Goal: Transaction & Acquisition: Book appointment/travel/reservation

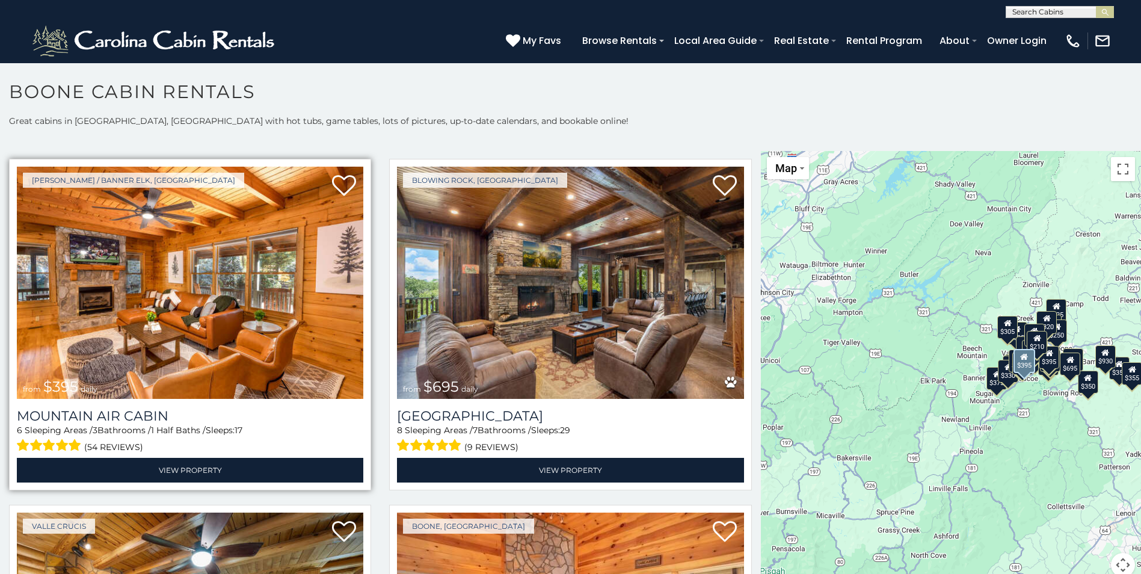
scroll to position [4151, 0]
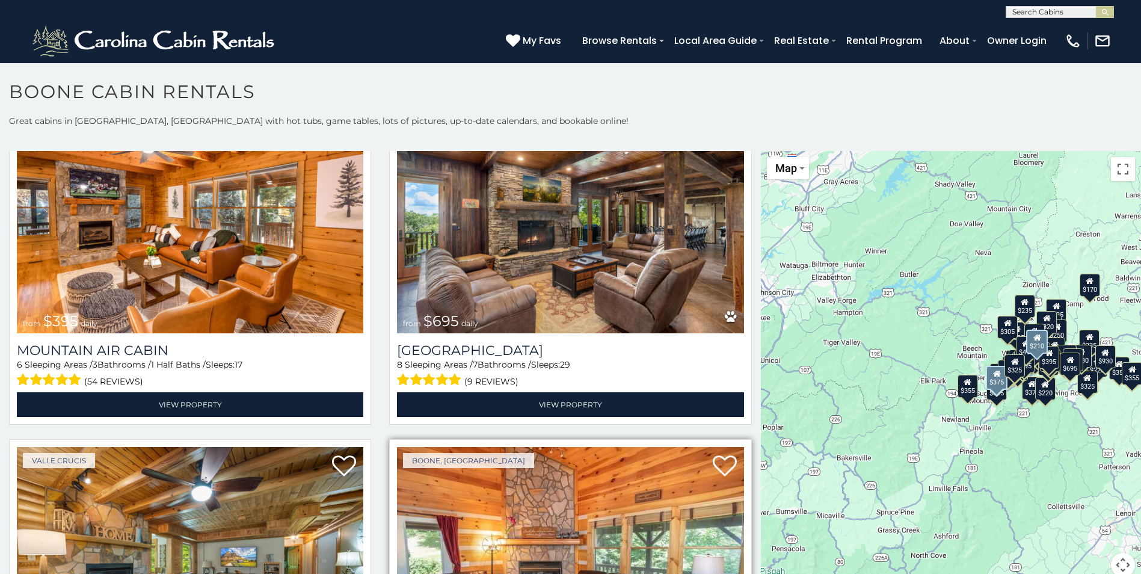
scroll to position [4126, 0]
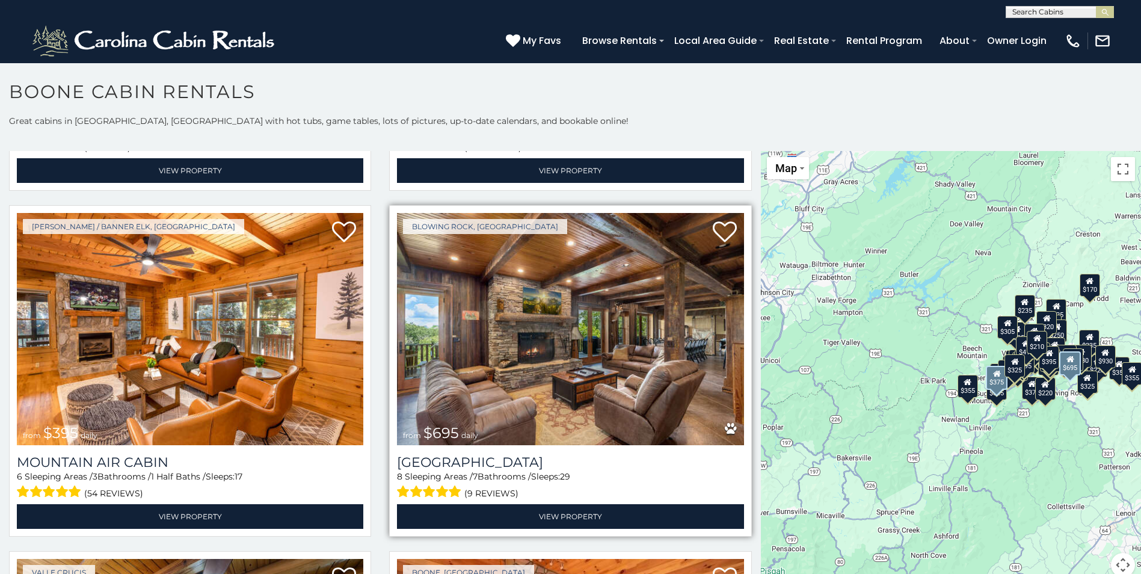
click at [535, 279] on img at bounding box center [570, 329] width 347 height 232
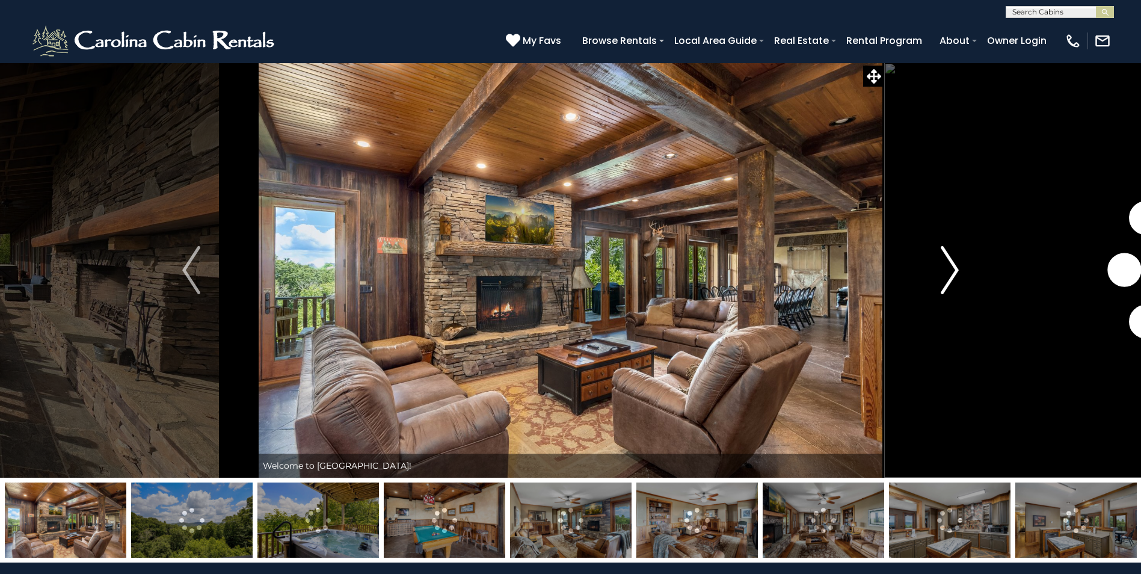
click at [957, 268] on img "Next" at bounding box center [950, 270] width 18 height 48
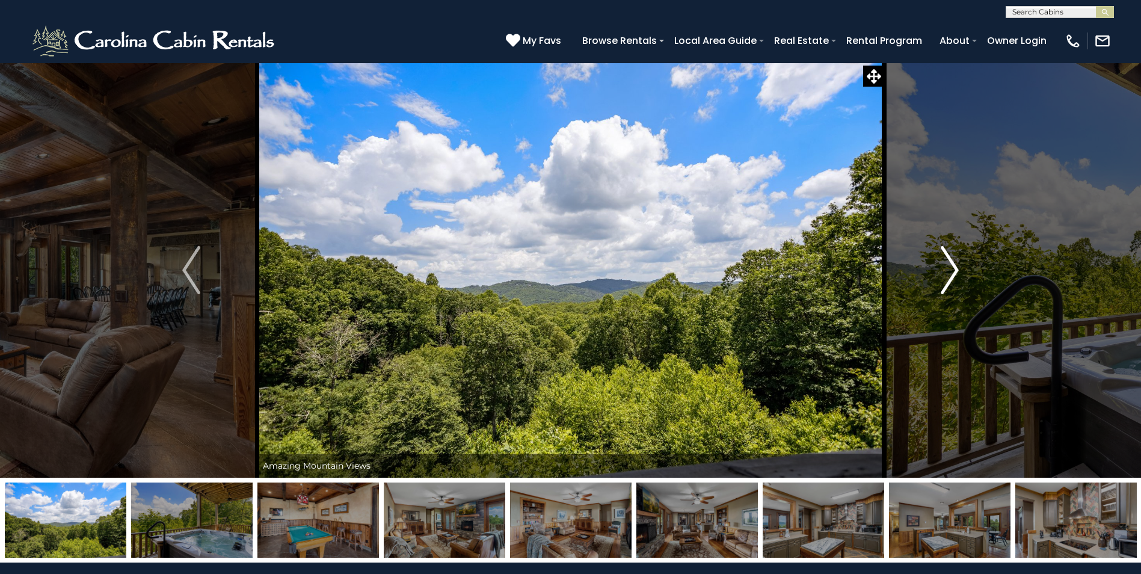
click at [957, 268] on img "Next" at bounding box center [950, 270] width 18 height 48
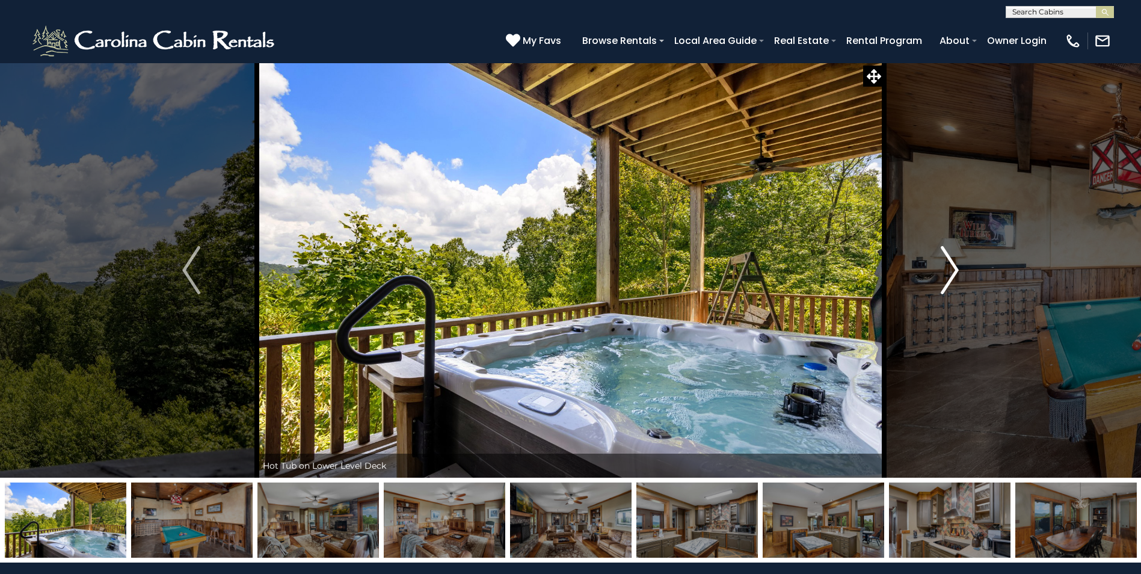
click at [957, 268] on img "Next" at bounding box center [950, 270] width 18 height 48
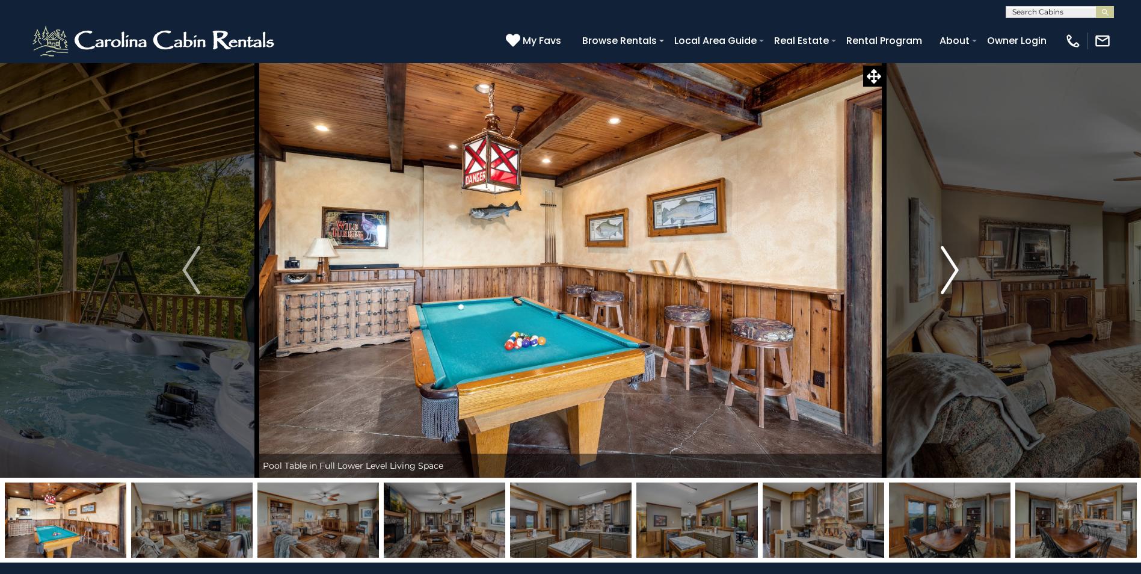
click at [957, 268] on img "Next" at bounding box center [950, 270] width 18 height 48
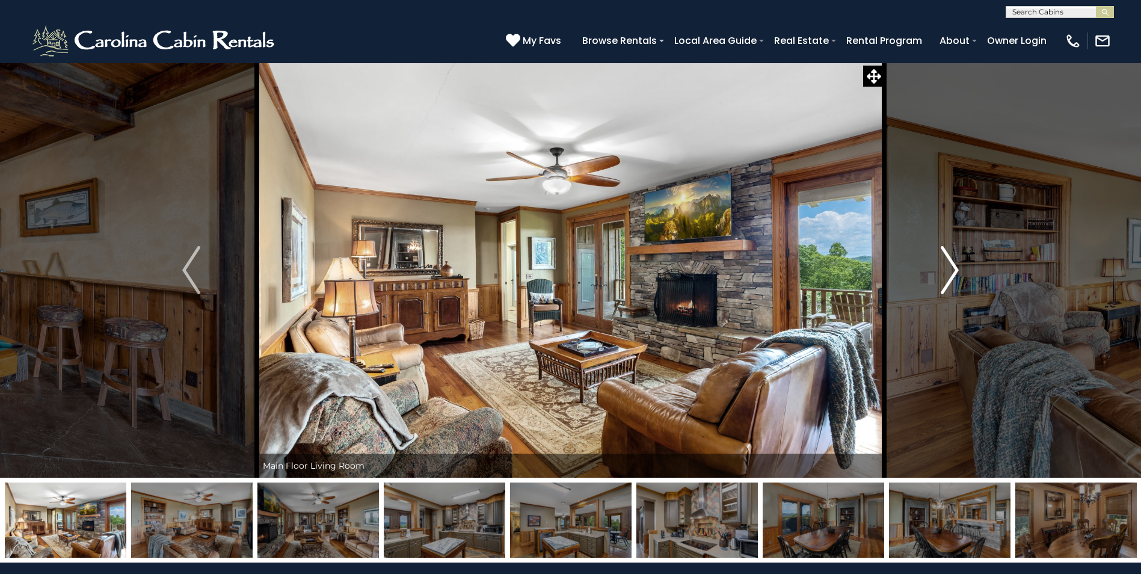
click at [956, 268] on img "Next" at bounding box center [950, 270] width 18 height 48
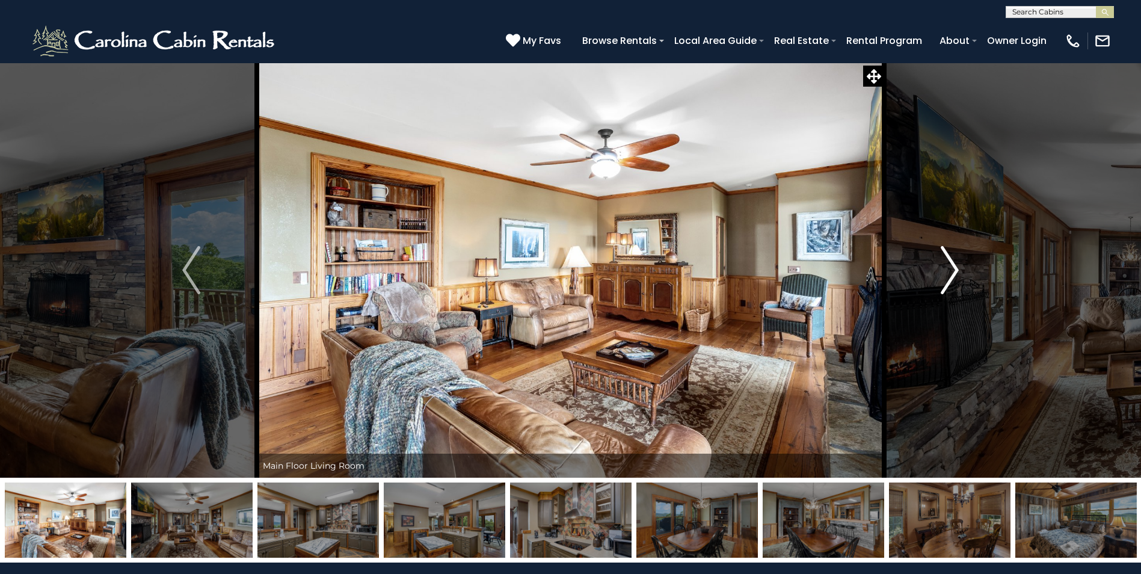
click at [956, 268] on img "Next" at bounding box center [950, 270] width 18 height 48
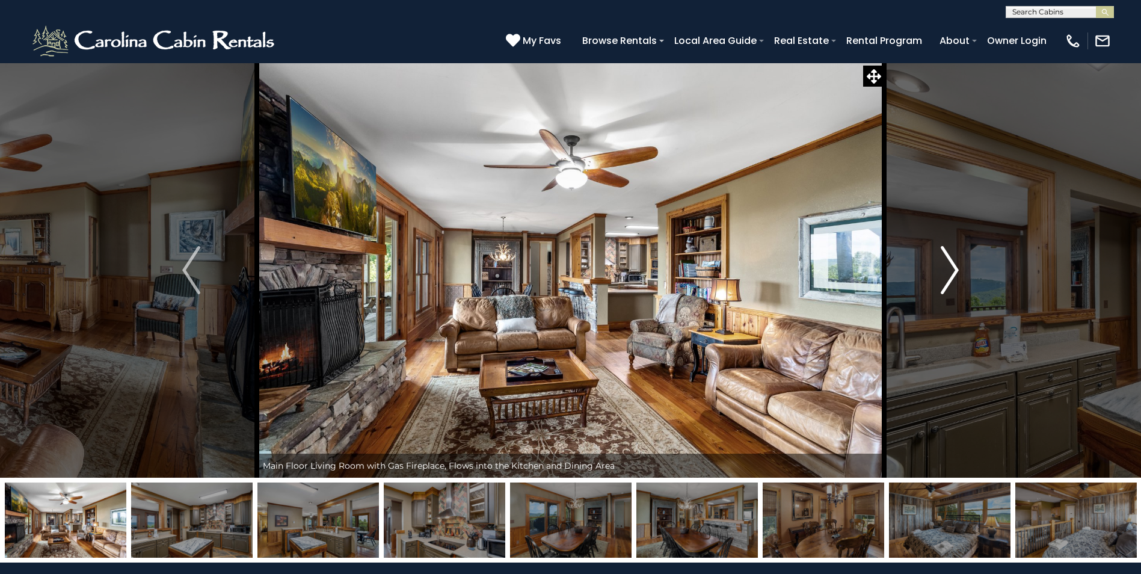
click at [956, 268] on img "Next" at bounding box center [950, 270] width 18 height 48
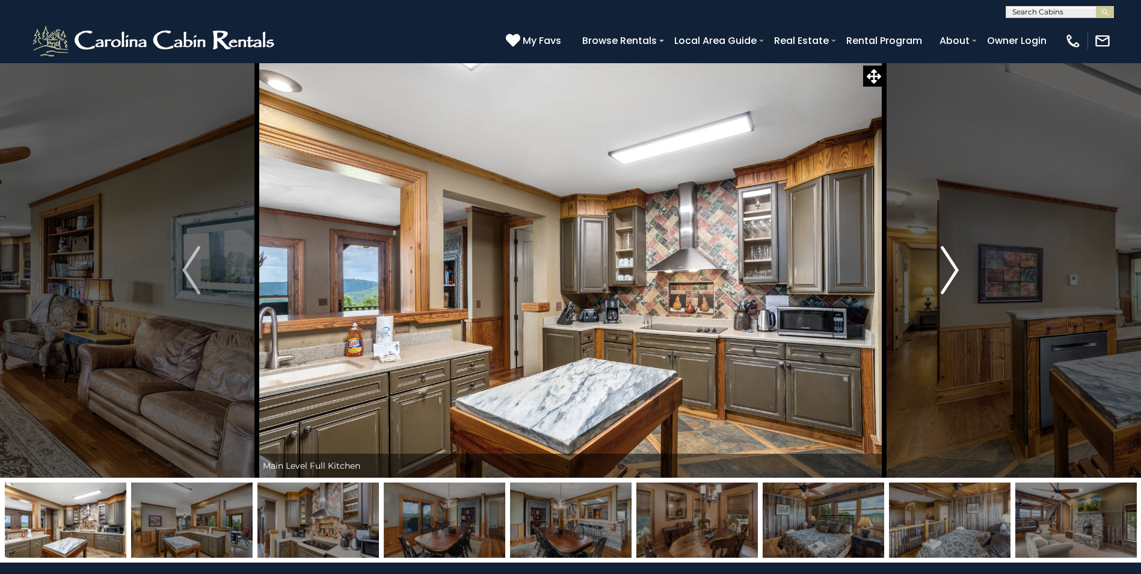
click at [956, 268] on img "Next" at bounding box center [950, 270] width 18 height 48
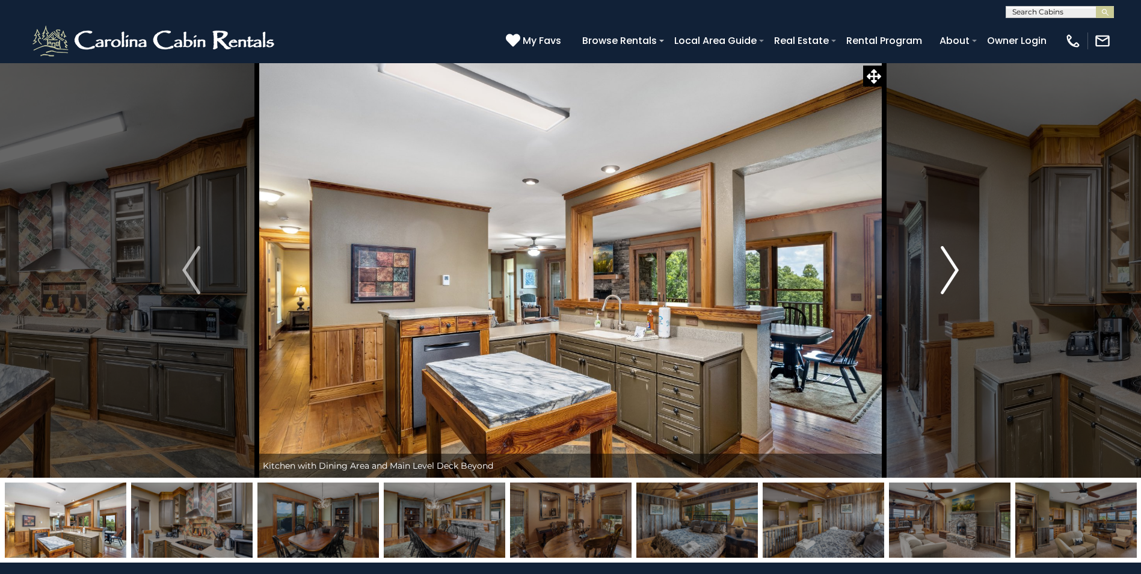
click at [956, 268] on img "Next" at bounding box center [950, 270] width 18 height 48
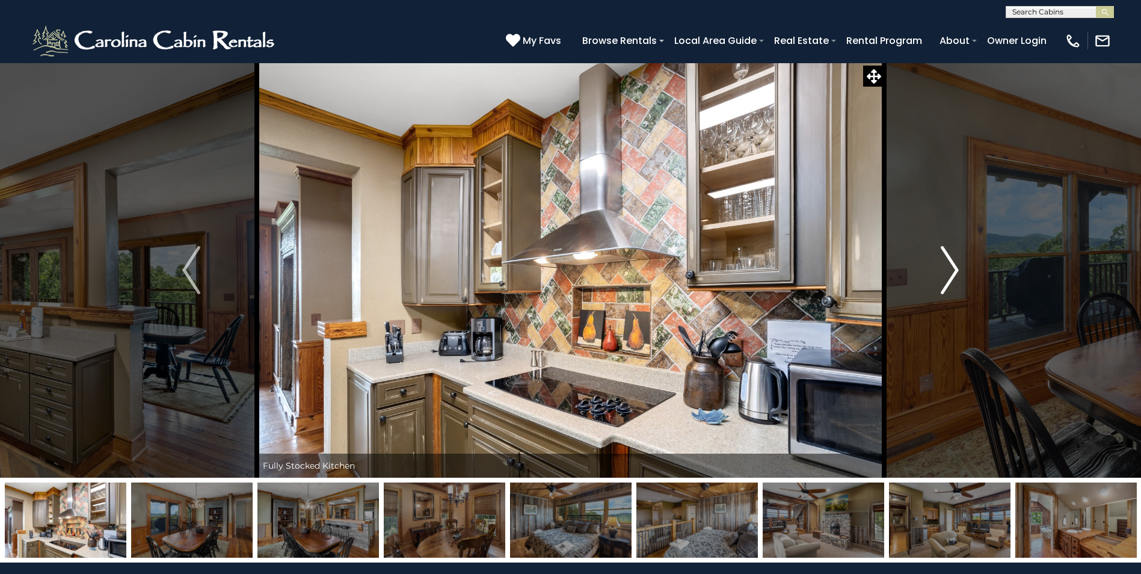
click at [956, 268] on img "Next" at bounding box center [950, 270] width 18 height 48
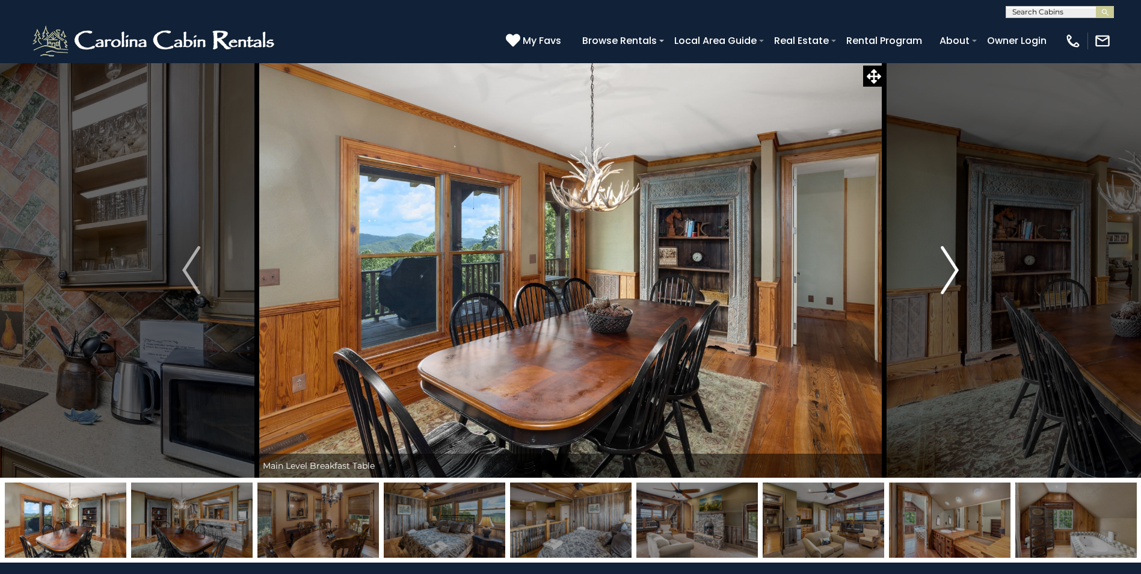
click at [956, 268] on img "Next" at bounding box center [950, 270] width 18 height 48
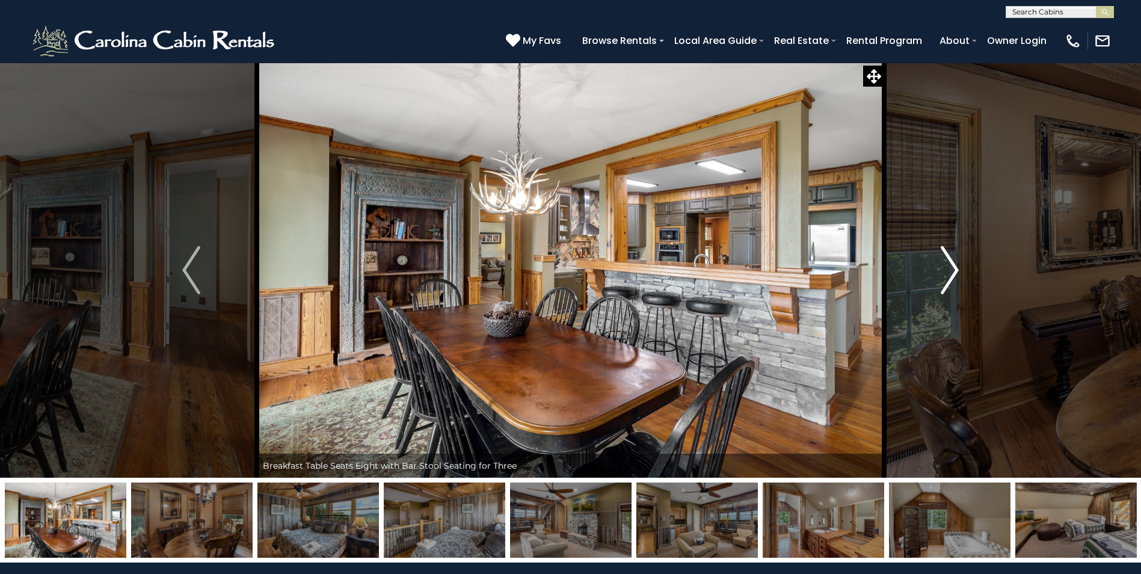
click at [956, 268] on img "Next" at bounding box center [950, 270] width 18 height 48
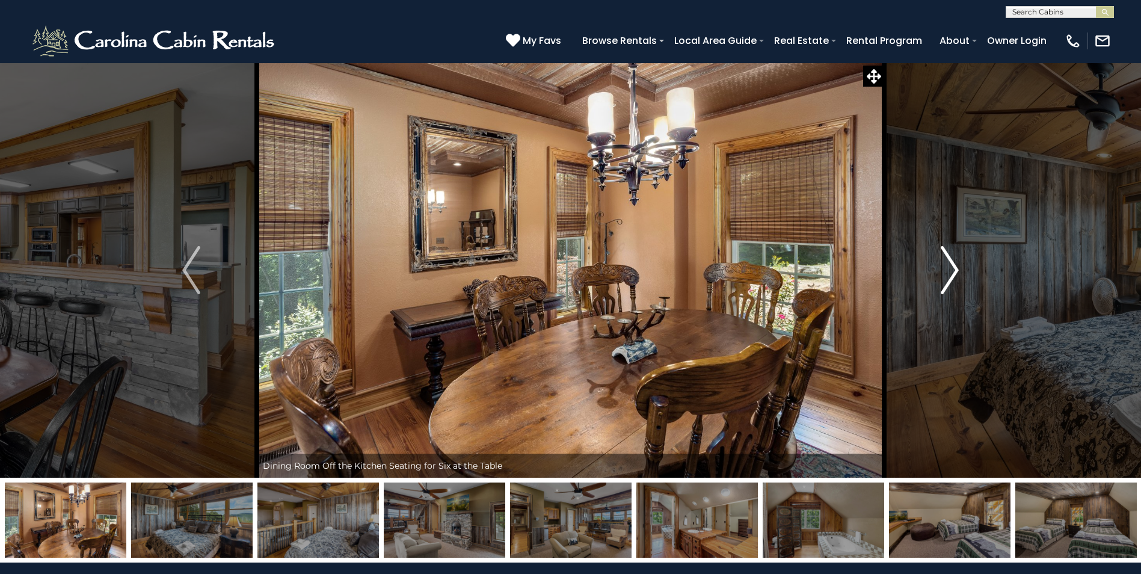
click at [956, 268] on img "Next" at bounding box center [950, 270] width 18 height 48
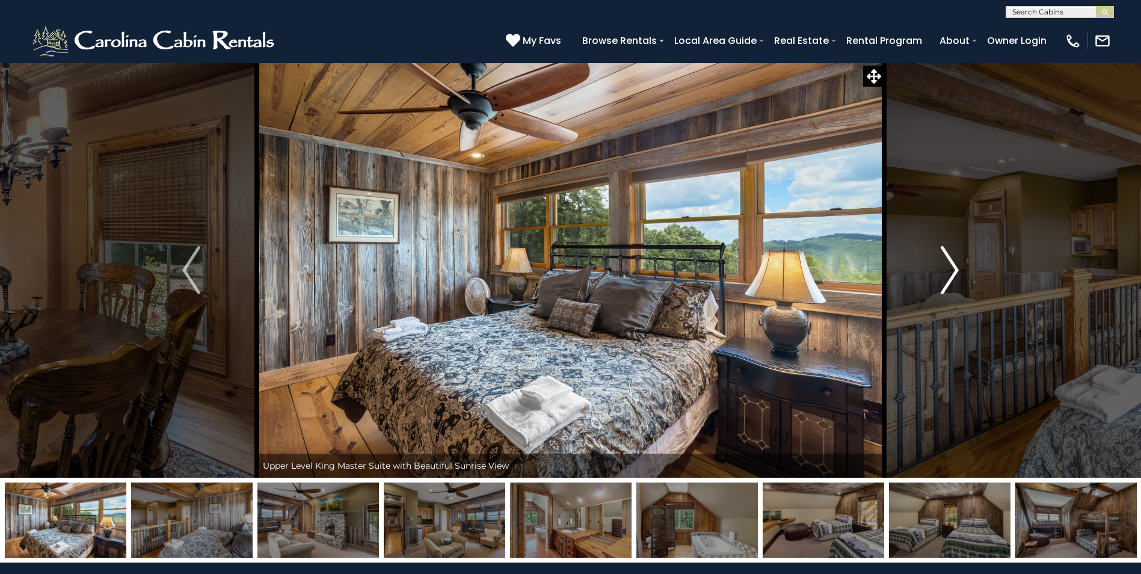
click at [954, 267] on img "Next" at bounding box center [950, 270] width 18 height 48
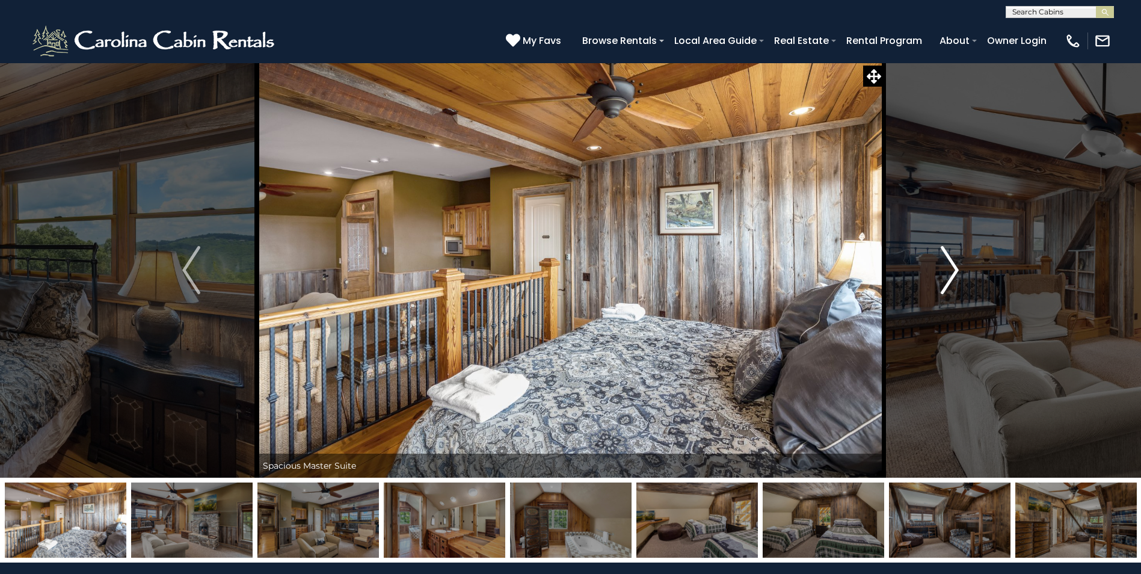
click at [954, 267] on img "Next" at bounding box center [950, 270] width 18 height 48
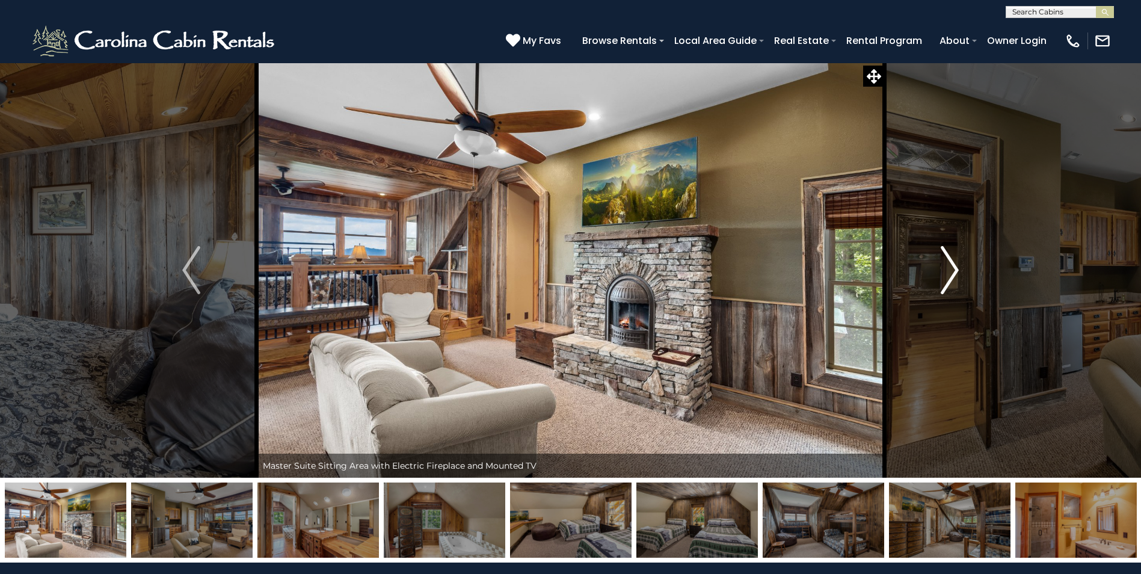
click at [954, 267] on img "Next" at bounding box center [950, 270] width 18 height 48
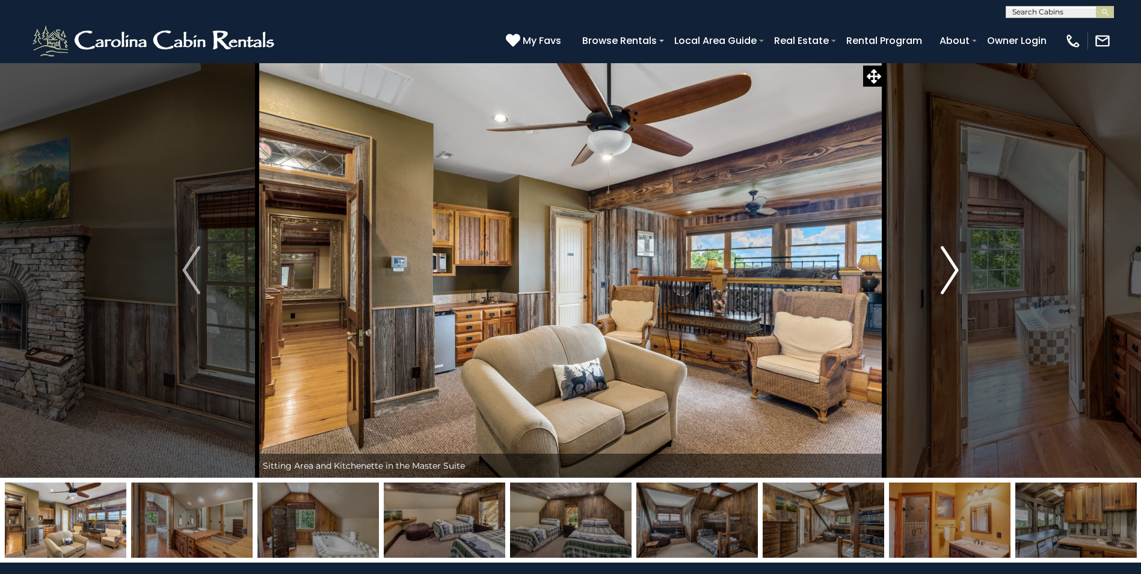
click at [954, 267] on img "Next" at bounding box center [950, 270] width 18 height 48
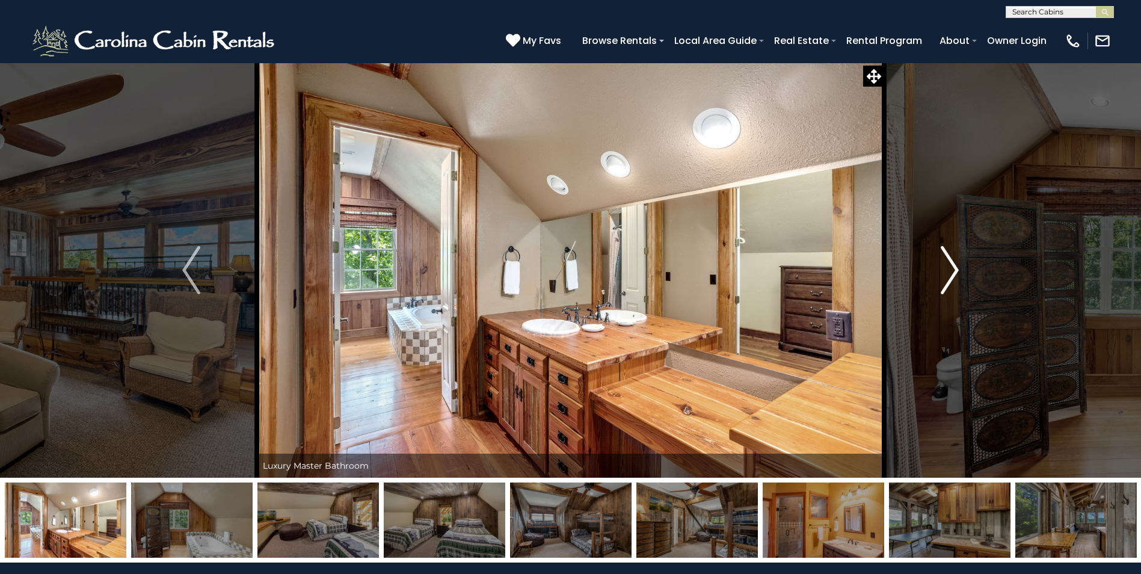
click at [949, 270] on img "Next" at bounding box center [950, 270] width 18 height 48
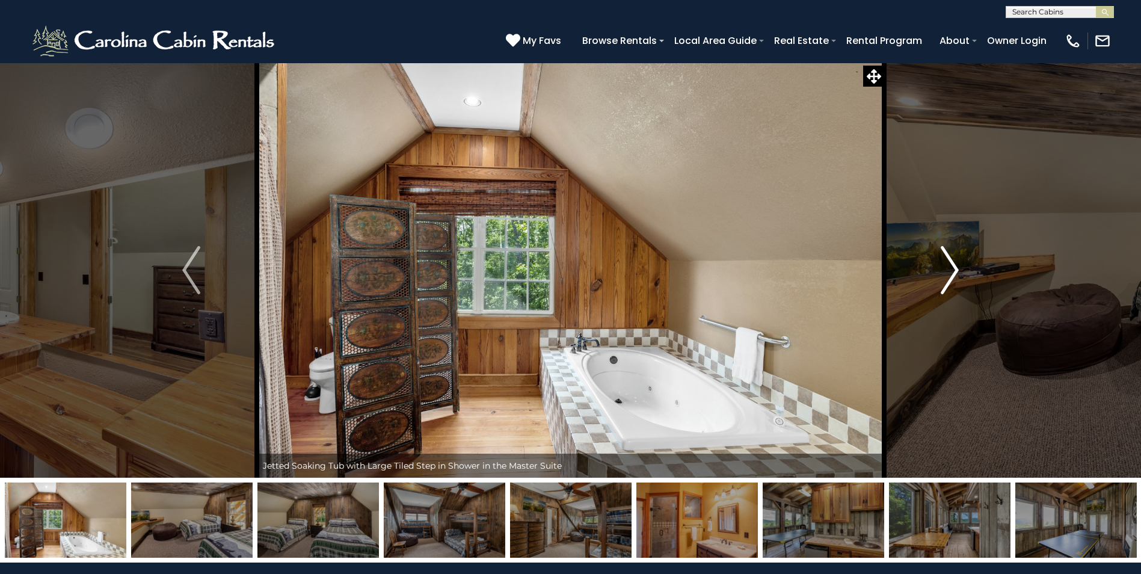
click at [950, 270] on img "Next" at bounding box center [950, 270] width 18 height 48
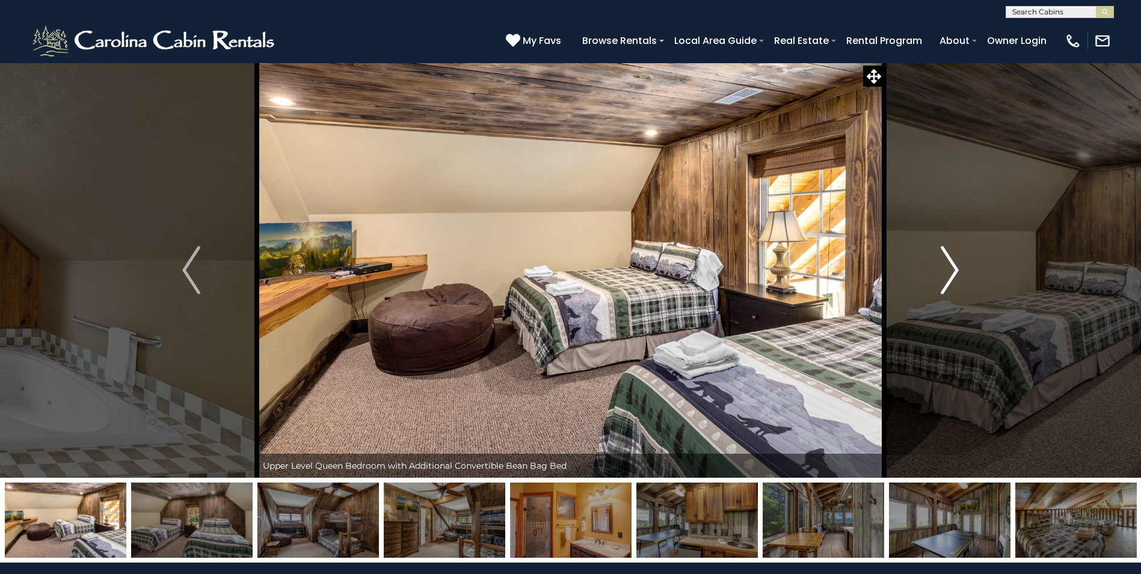
click at [954, 274] on img "Next" at bounding box center [950, 270] width 18 height 48
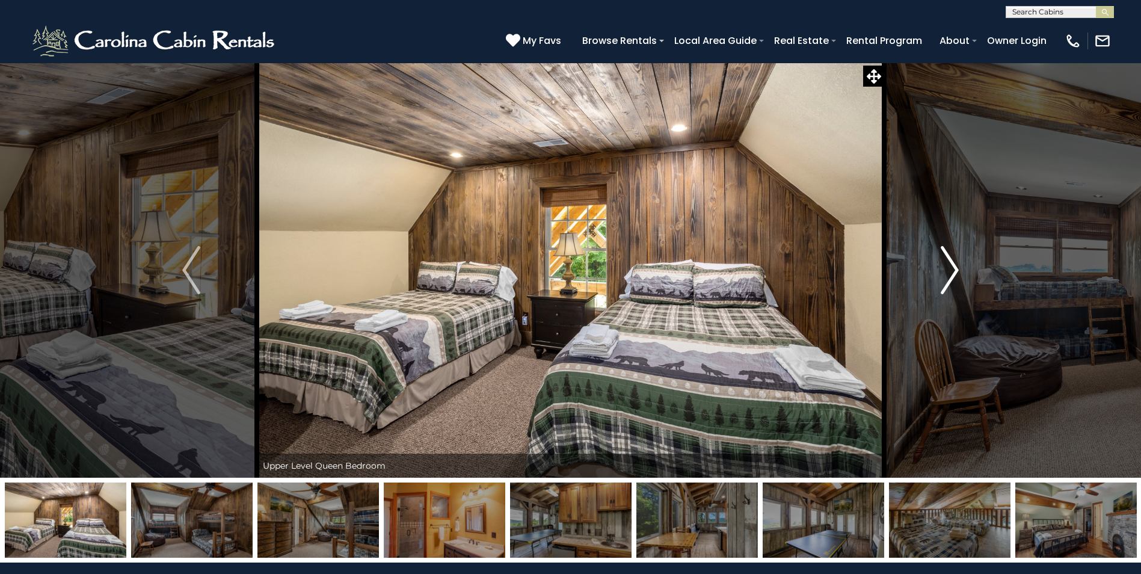
click at [954, 274] on img "Next" at bounding box center [950, 270] width 18 height 48
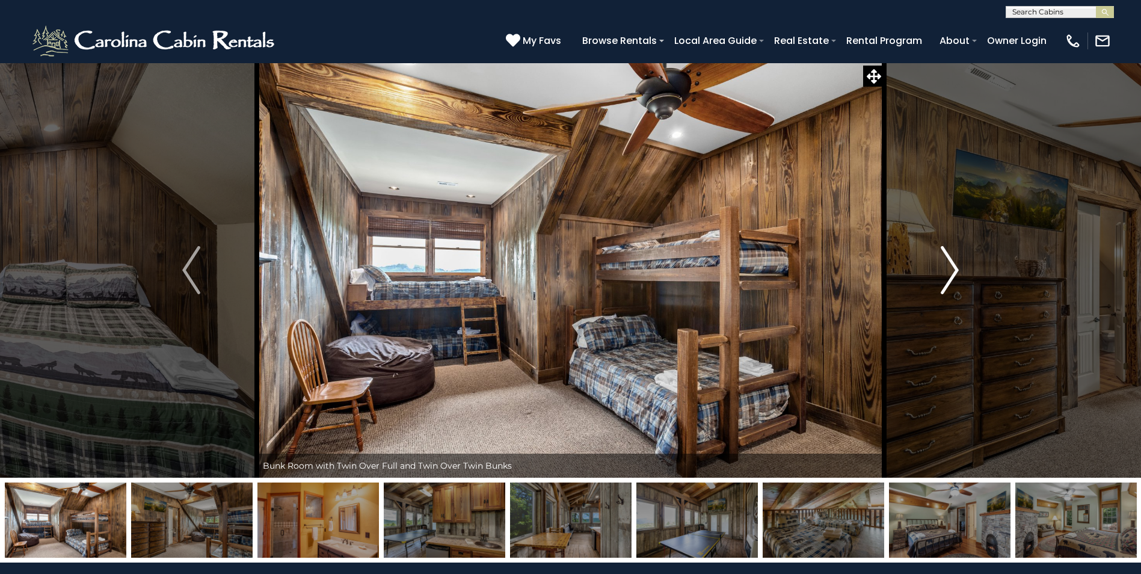
click at [954, 274] on img "Next" at bounding box center [950, 270] width 18 height 48
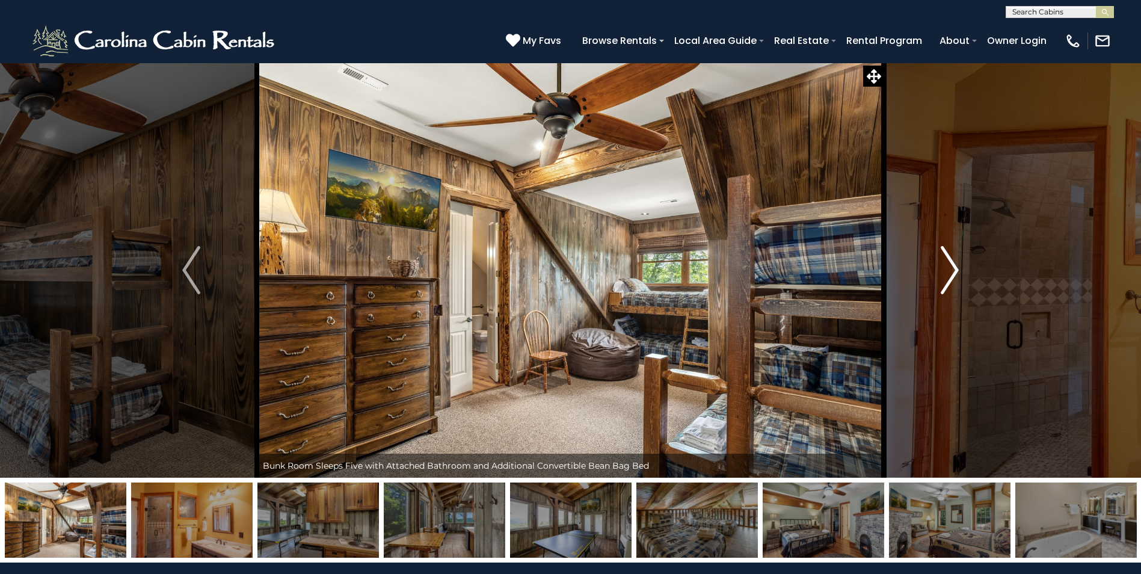
click at [954, 271] on img "Next" at bounding box center [950, 270] width 18 height 48
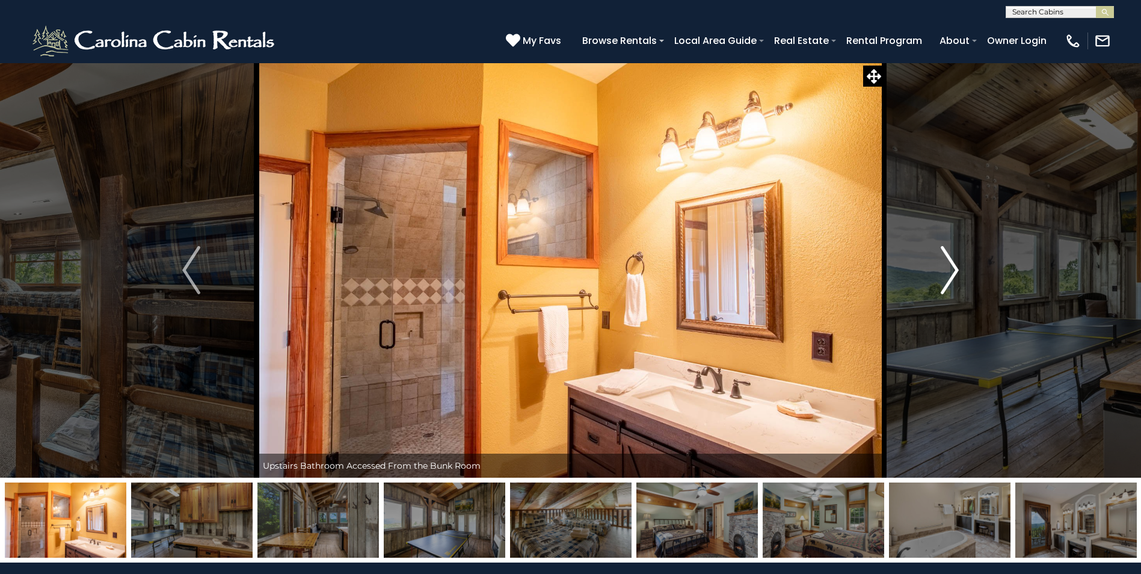
click at [954, 271] on img "Next" at bounding box center [950, 270] width 18 height 48
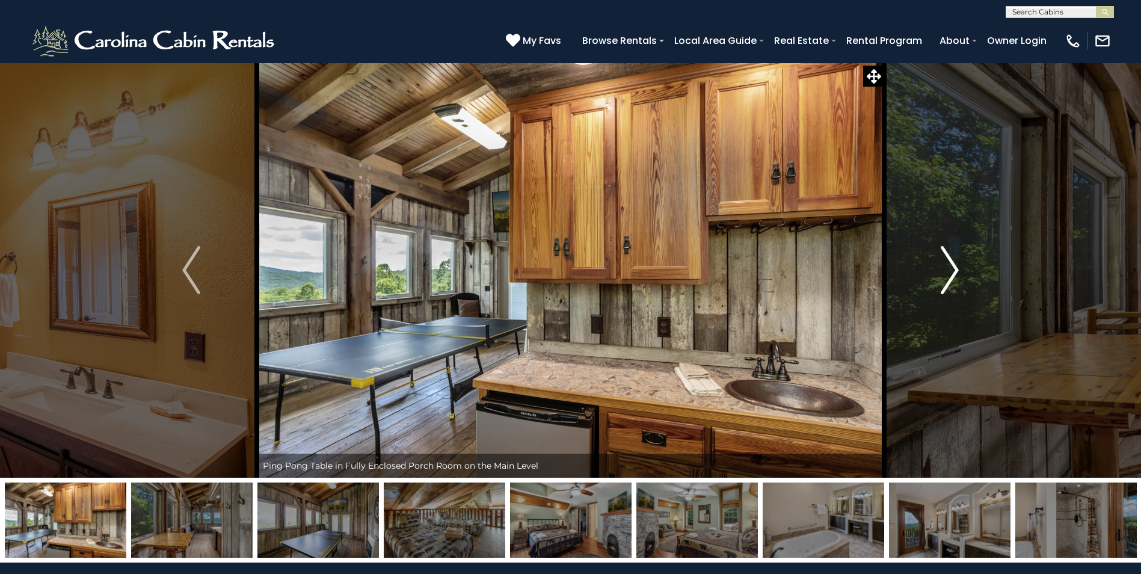
click at [954, 271] on img "Next" at bounding box center [950, 270] width 18 height 48
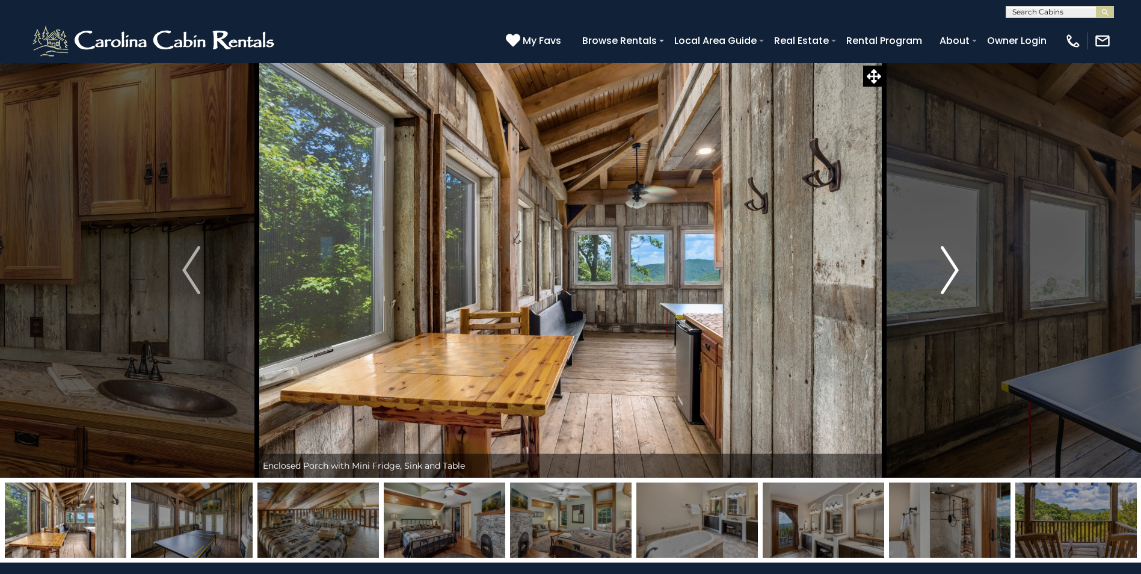
click at [954, 271] on img "Next" at bounding box center [950, 270] width 18 height 48
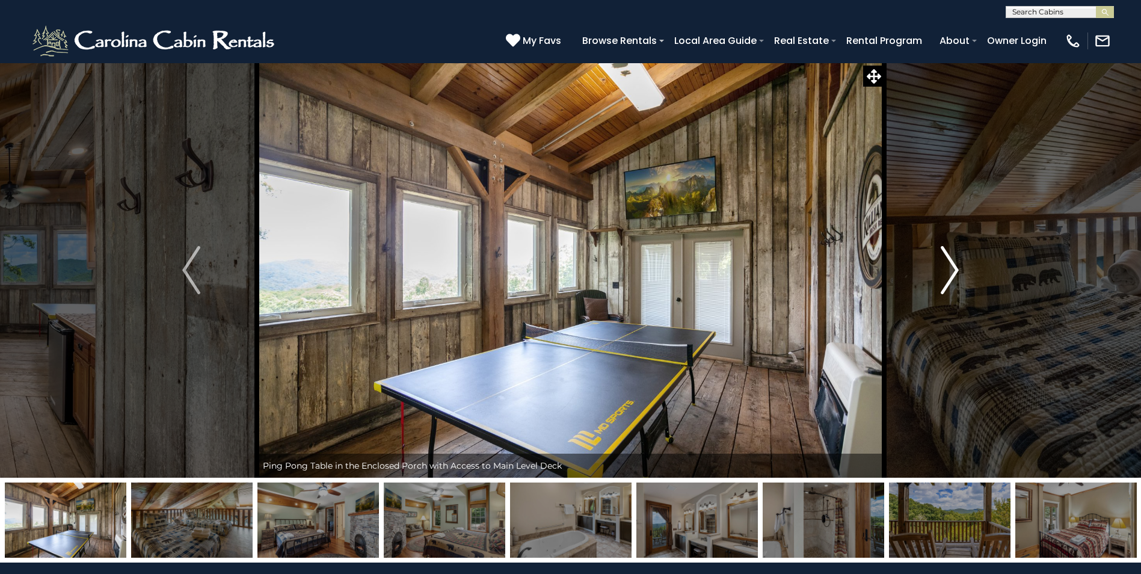
click at [954, 271] on img "Next" at bounding box center [950, 270] width 18 height 48
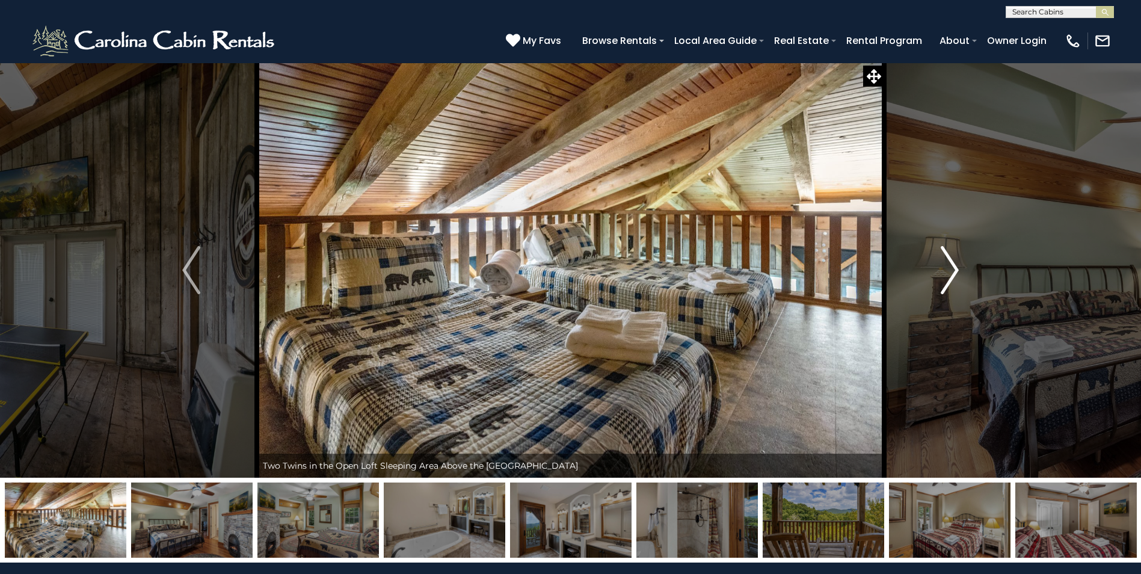
click at [954, 271] on img "Next" at bounding box center [950, 270] width 18 height 48
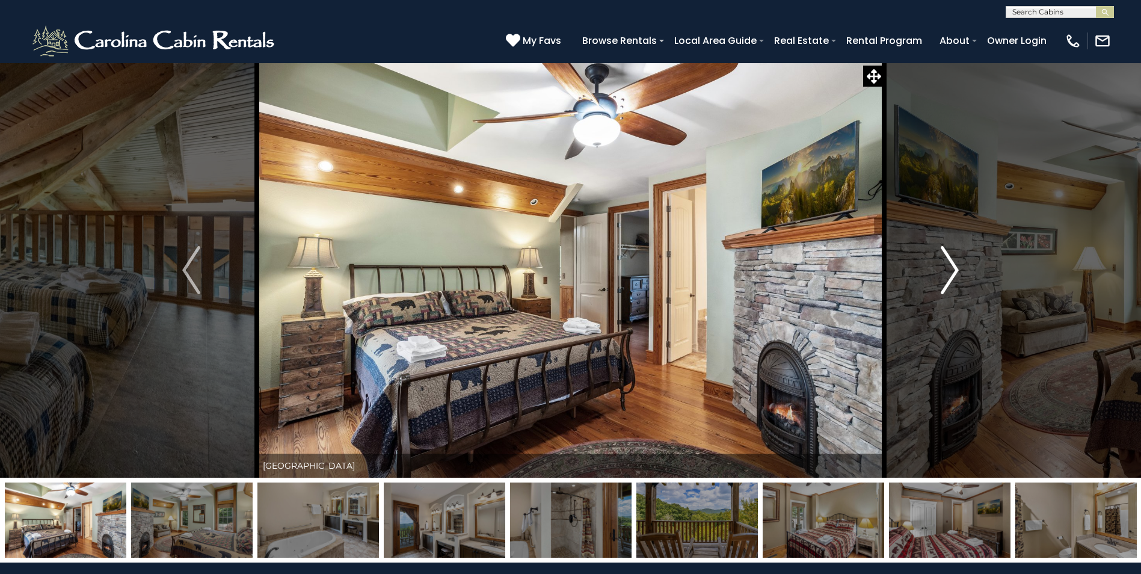
click at [954, 271] on img "Next" at bounding box center [950, 270] width 18 height 48
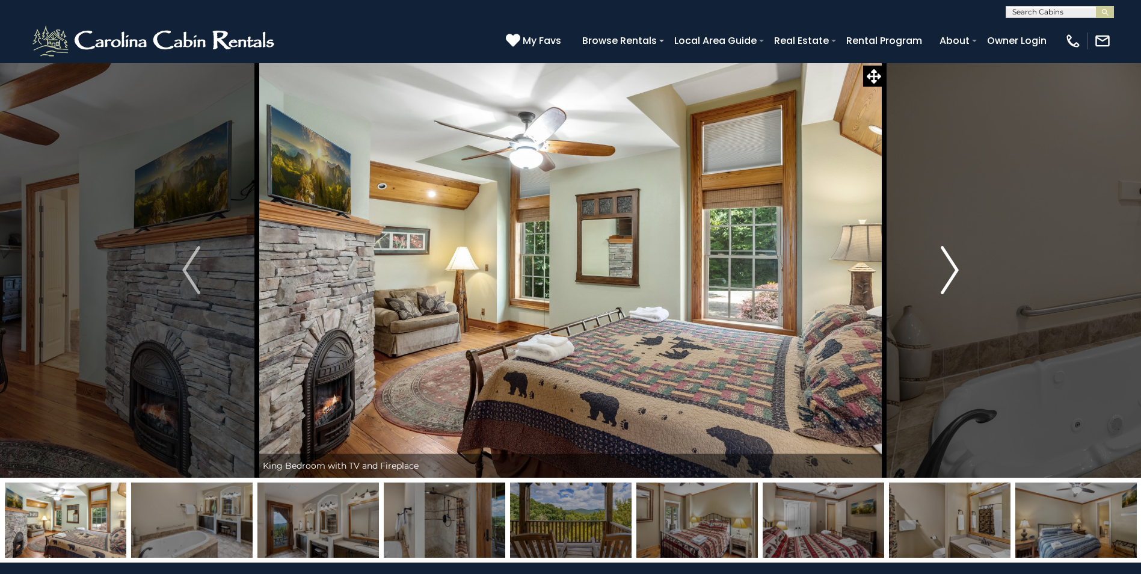
click at [954, 271] on img "Next" at bounding box center [950, 270] width 18 height 48
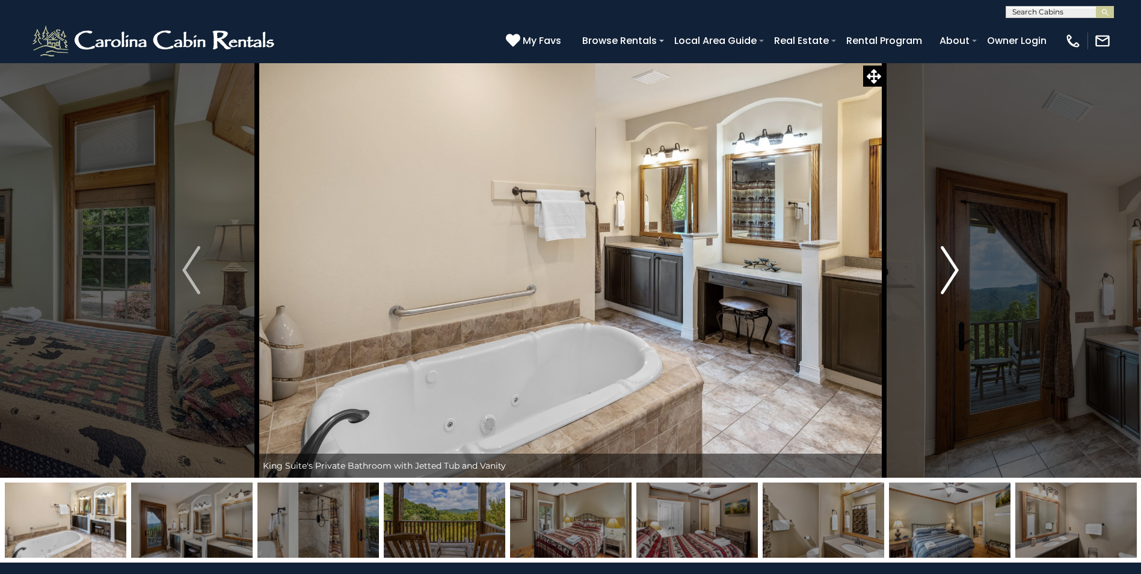
click at [954, 271] on img "Next" at bounding box center [950, 270] width 18 height 48
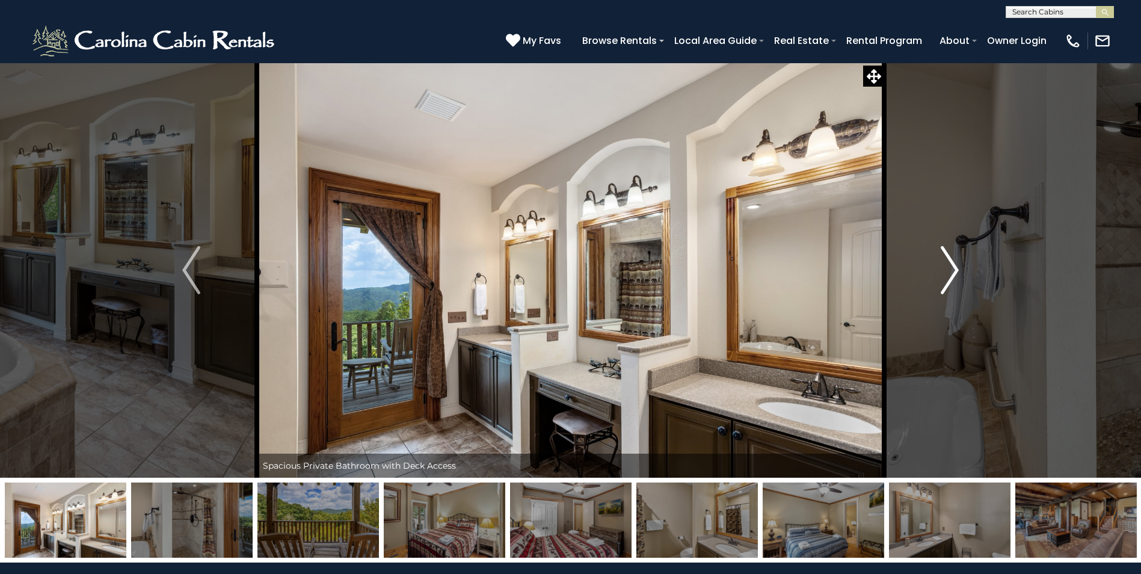
click at [954, 271] on img "Next" at bounding box center [950, 270] width 18 height 48
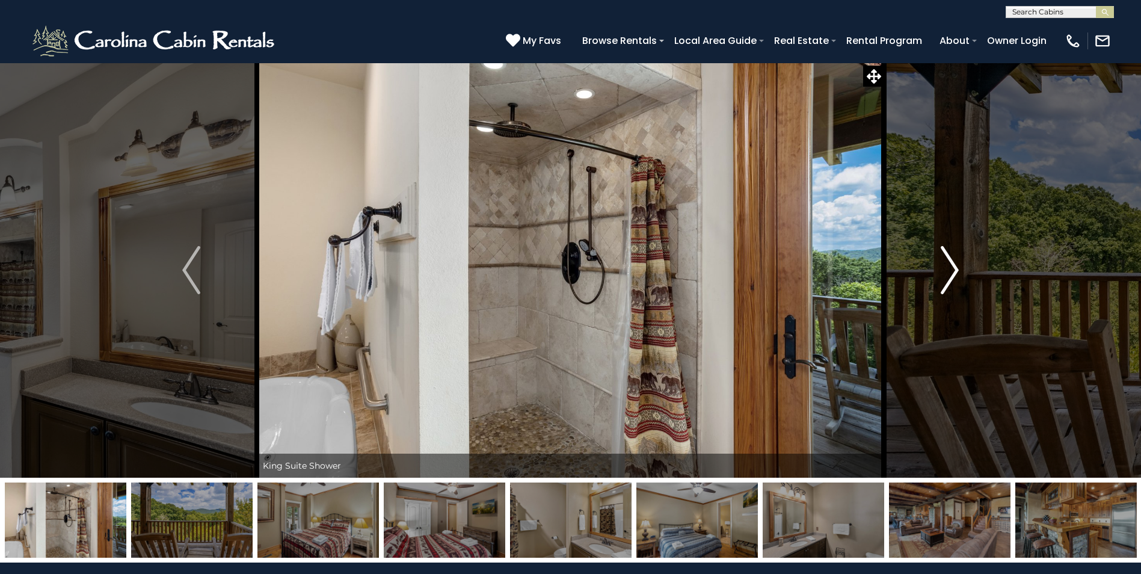
click at [954, 271] on img "Next" at bounding box center [950, 270] width 18 height 48
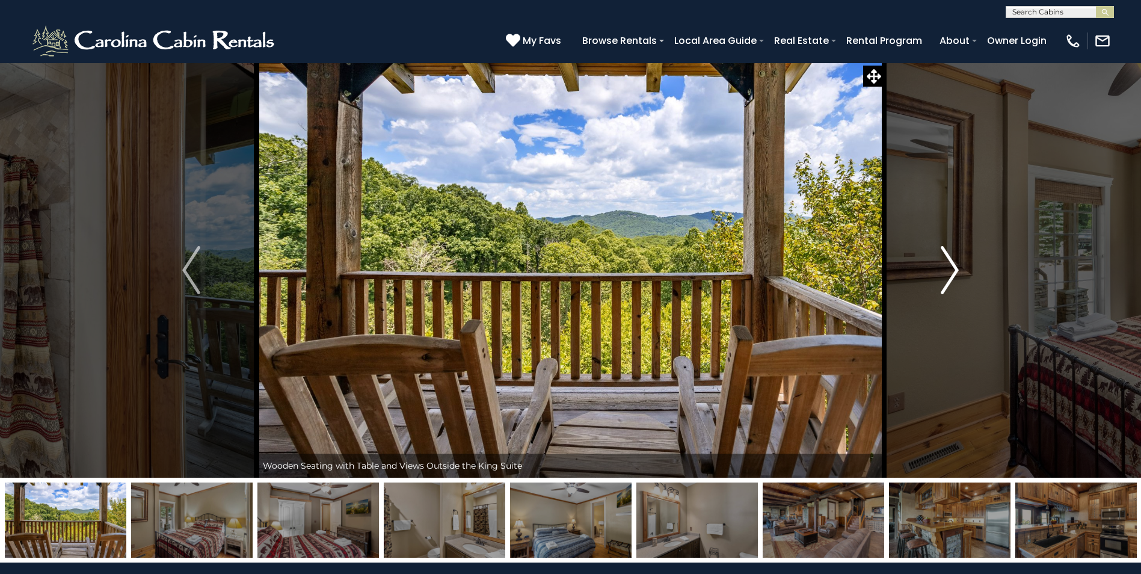
click at [954, 271] on img "Next" at bounding box center [950, 270] width 18 height 48
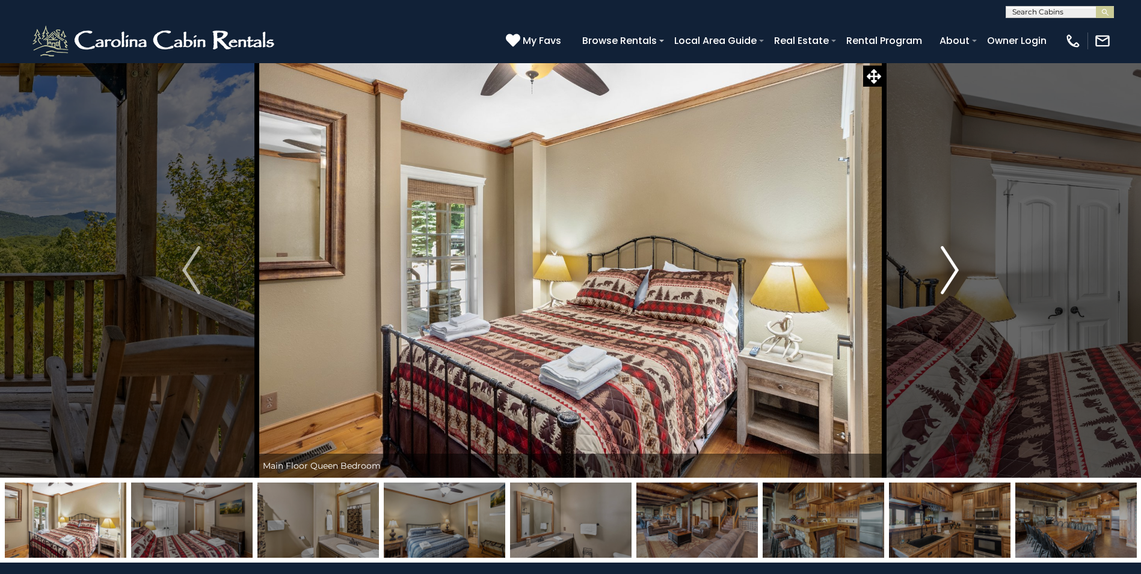
click at [954, 271] on img "Next" at bounding box center [950, 270] width 18 height 48
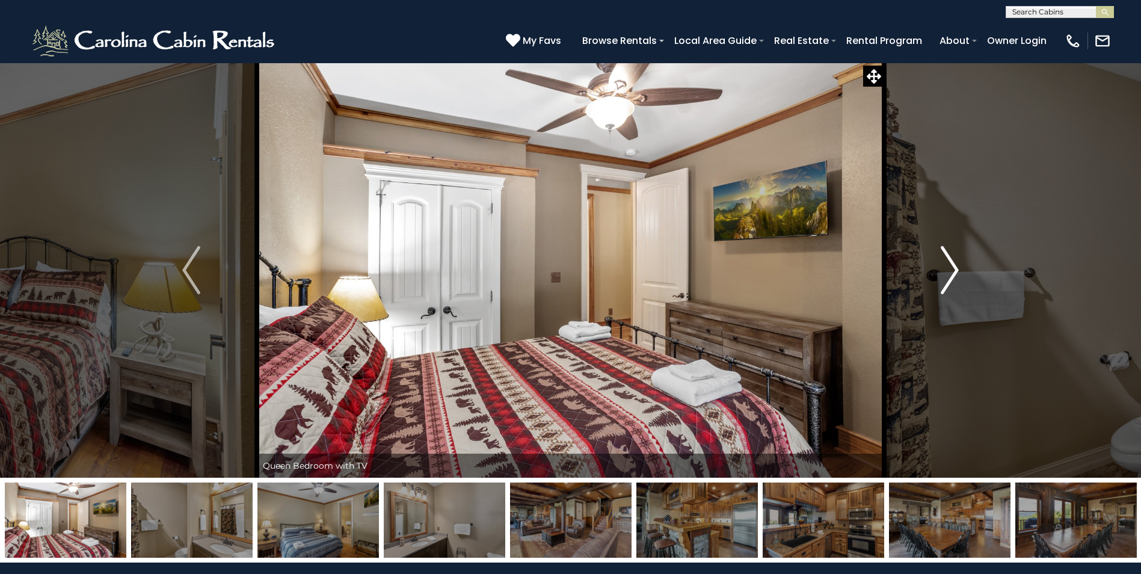
click at [954, 271] on img "Next" at bounding box center [950, 270] width 18 height 48
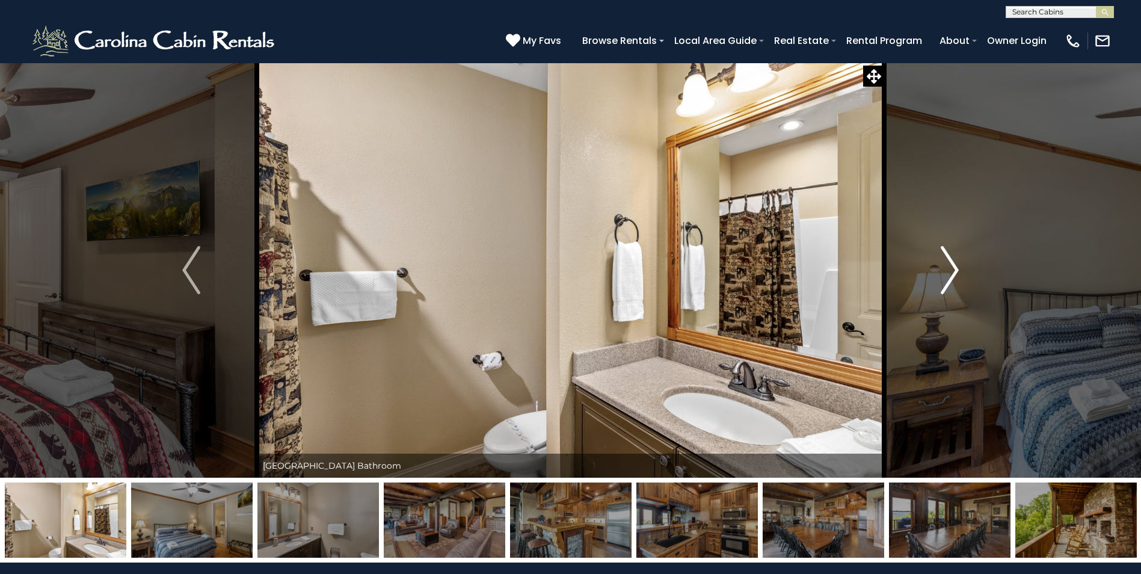
click at [954, 271] on img "Next" at bounding box center [950, 270] width 18 height 48
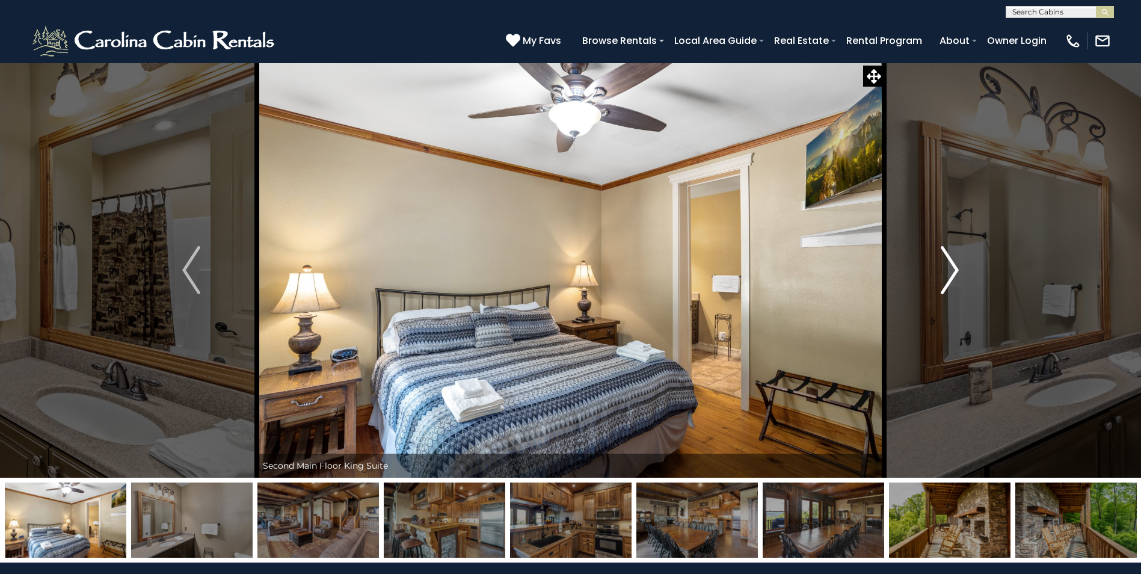
click at [954, 271] on img "Next" at bounding box center [950, 270] width 18 height 48
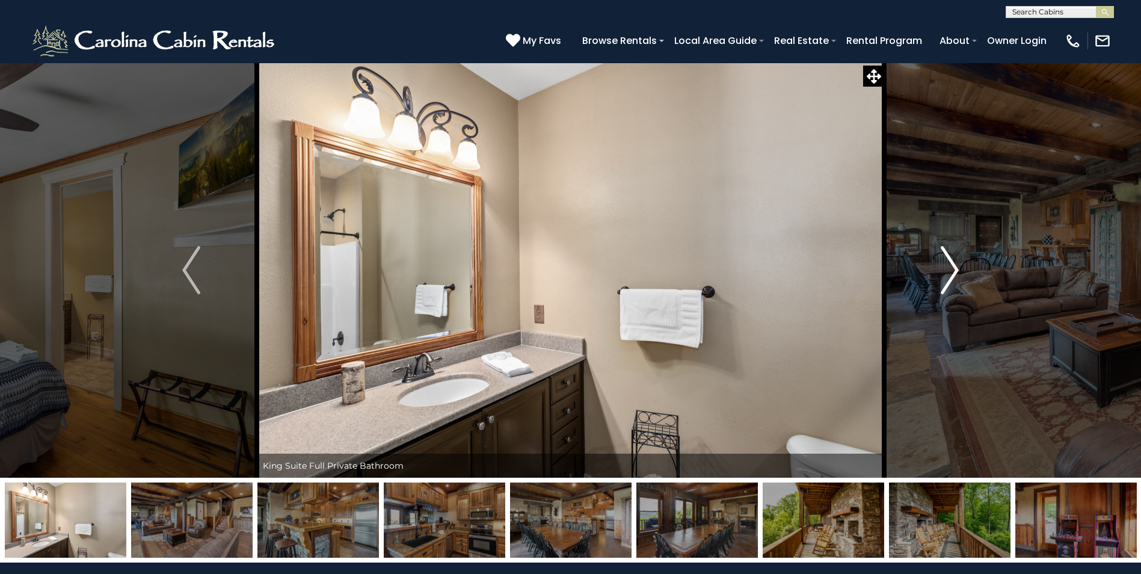
click at [954, 271] on img "Next" at bounding box center [950, 270] width 18 height 48
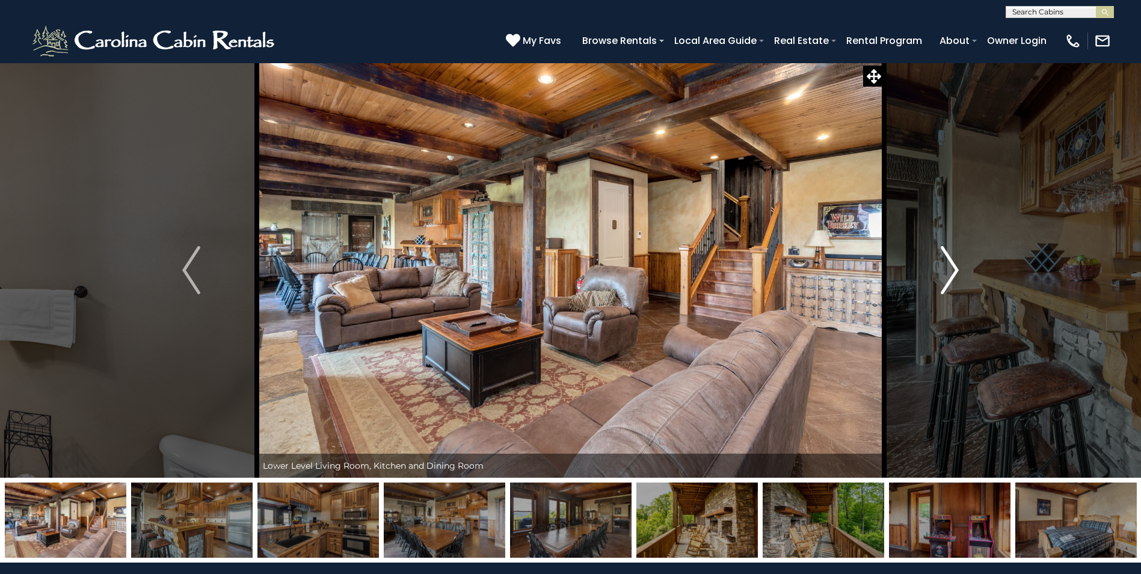
click at [954, 271] on img "Next" at bounding box center [950, 270] width 18 height 48
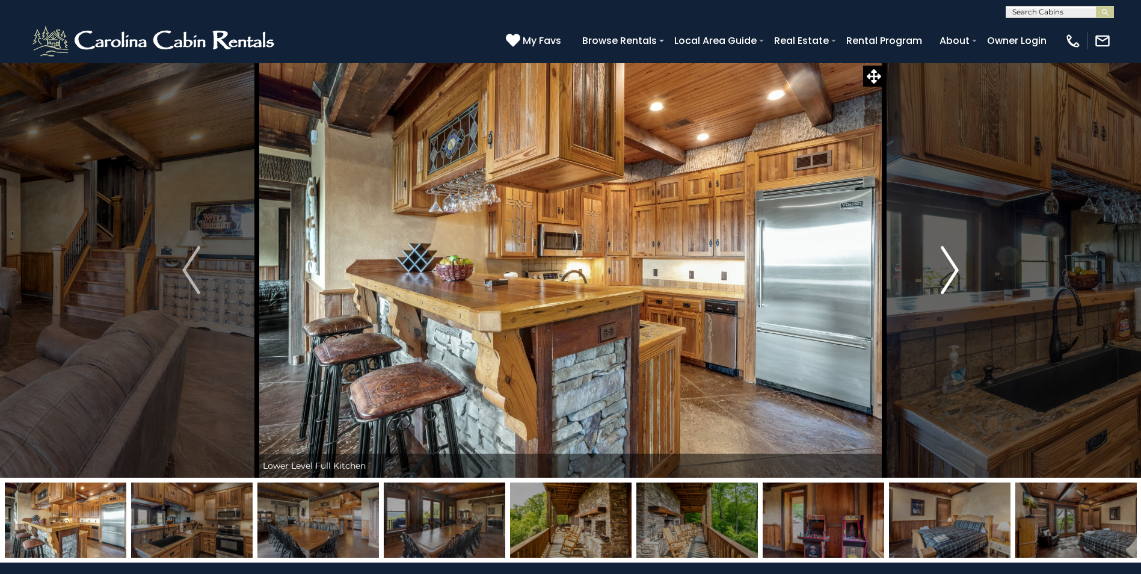
click at [954, 271] on img "Next" at bounding box center [950, 270] width 18 height 48
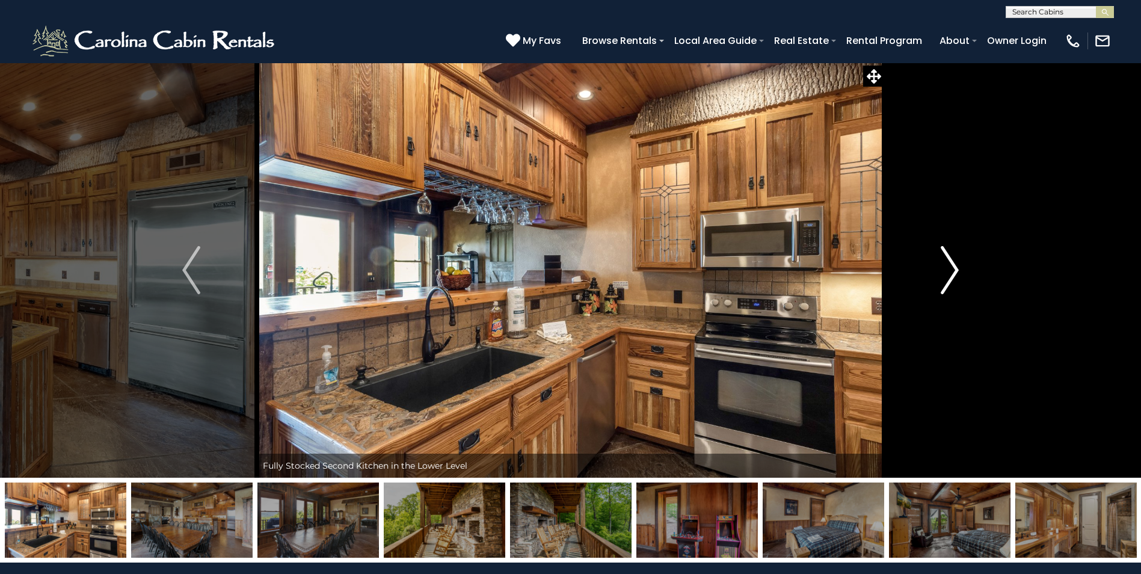
click at [954, 271] on img "Next" at bounding box center [950, 270] width 18 height 48
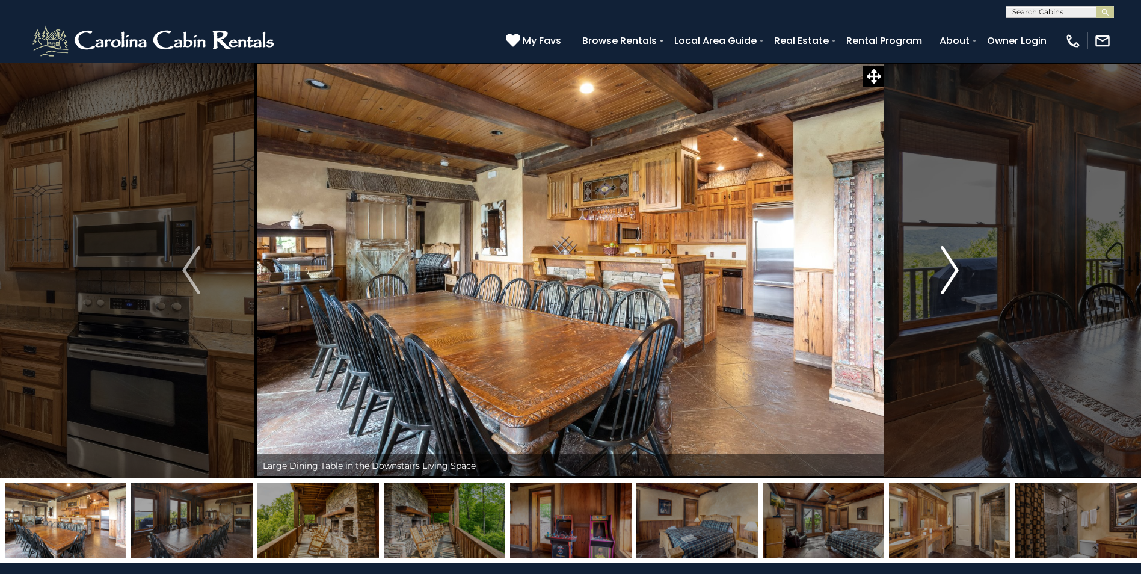
click at [954, 271] on img "Next" at bounding box center [950, 270] width 18 height 48
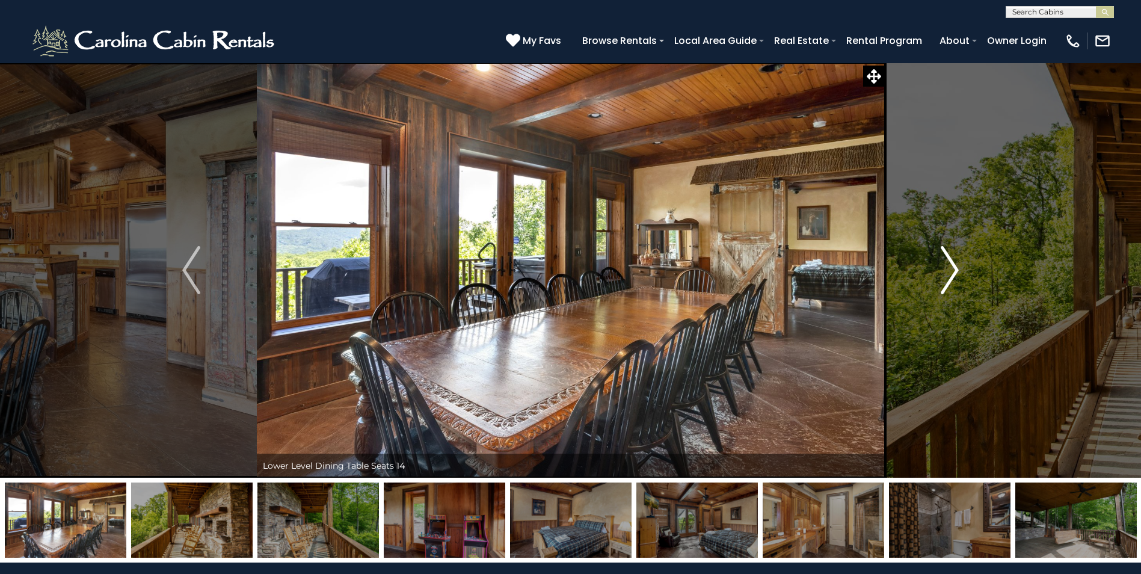
click at [955, 271] on img "Next" at bounding box center [950, 270] width 18 height 48
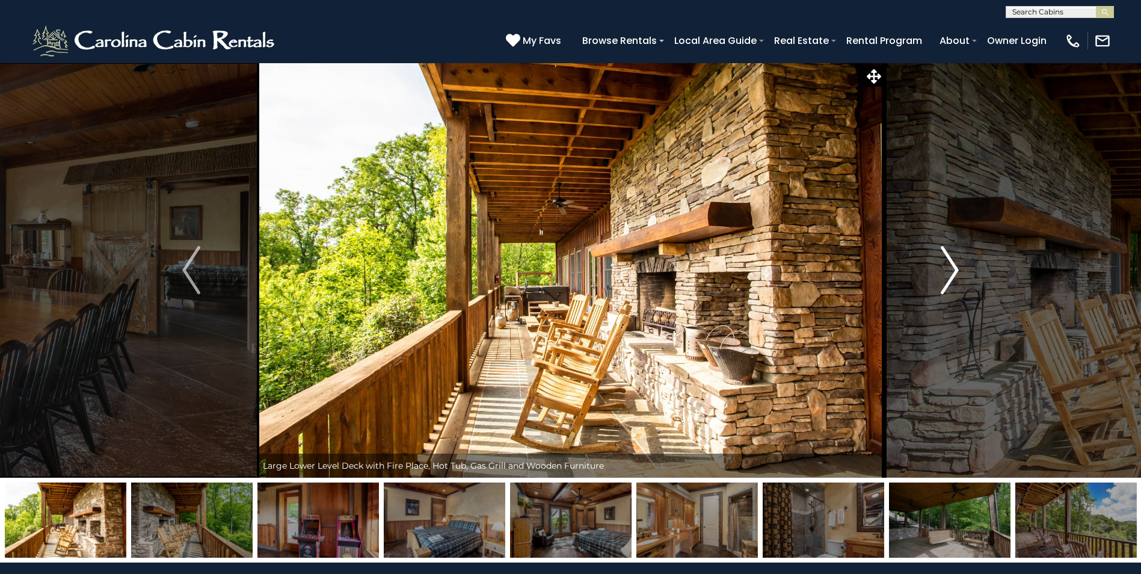
click at [954, 276] on img "Next" at bounding box center [950, 270] width 18 height 48
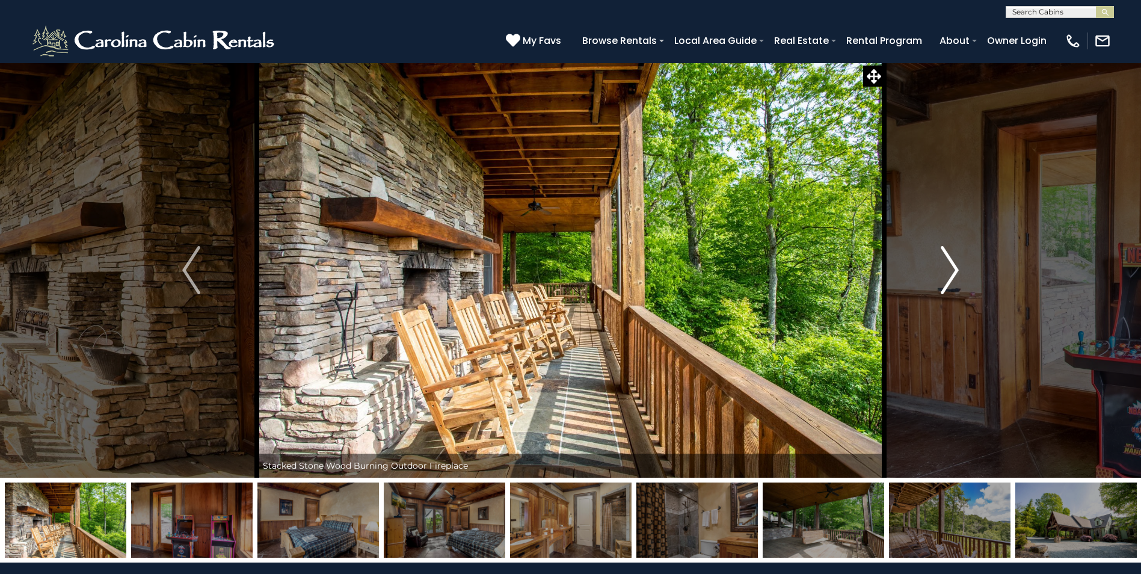
click at [954, 276] on img "Next" at bounding box center [950, 270] width 18 height 48
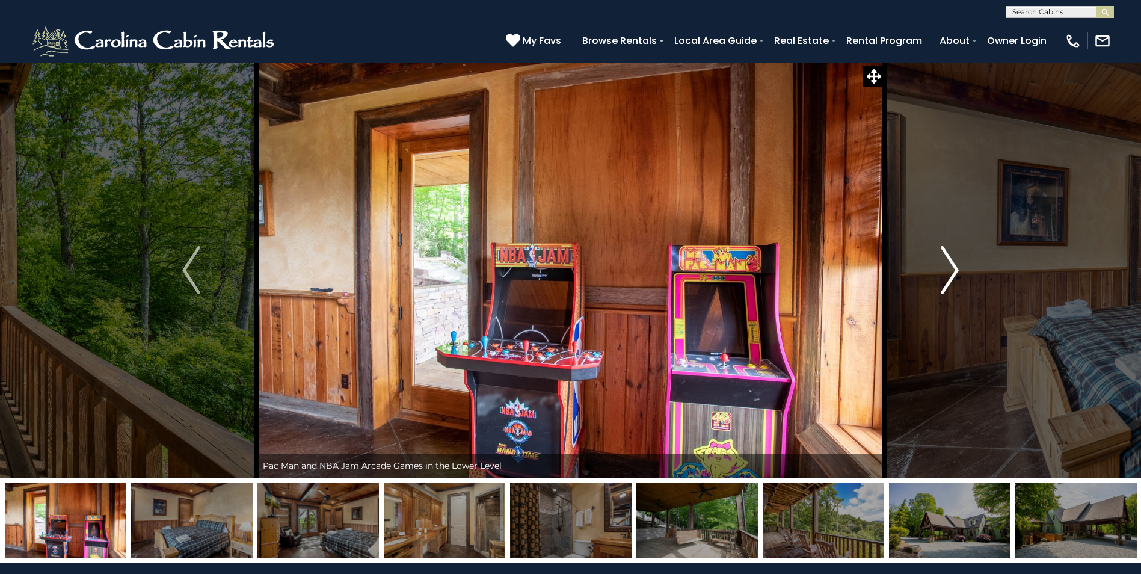
click at [954, 276] on img "Next" at bounding box center [950, 270] width 18 height 48
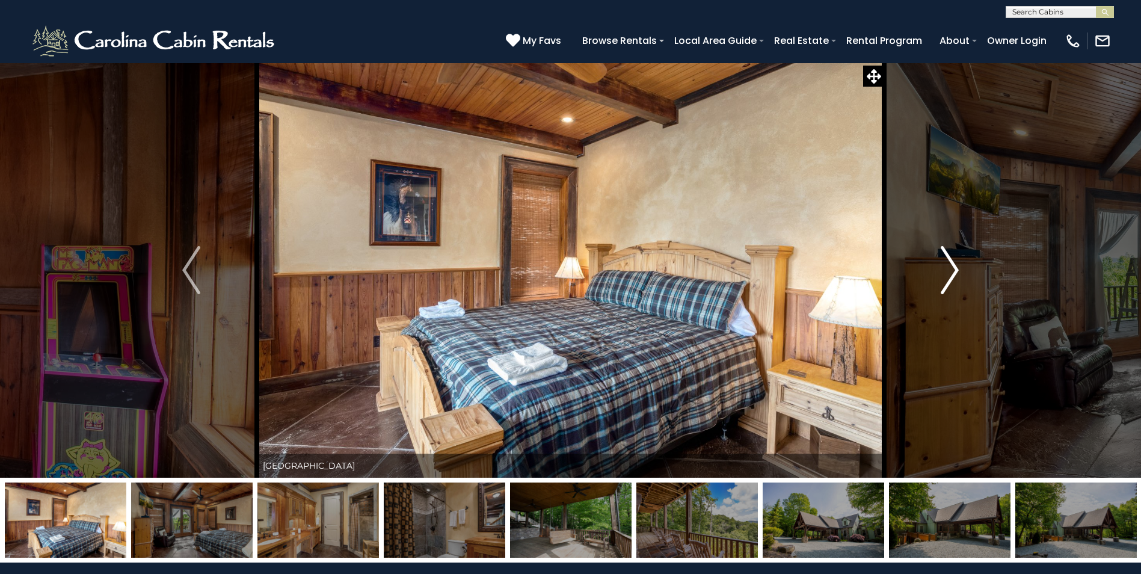
click at [954, 276] on img "Next" at bounding box center [950, 270] width 18 height 48
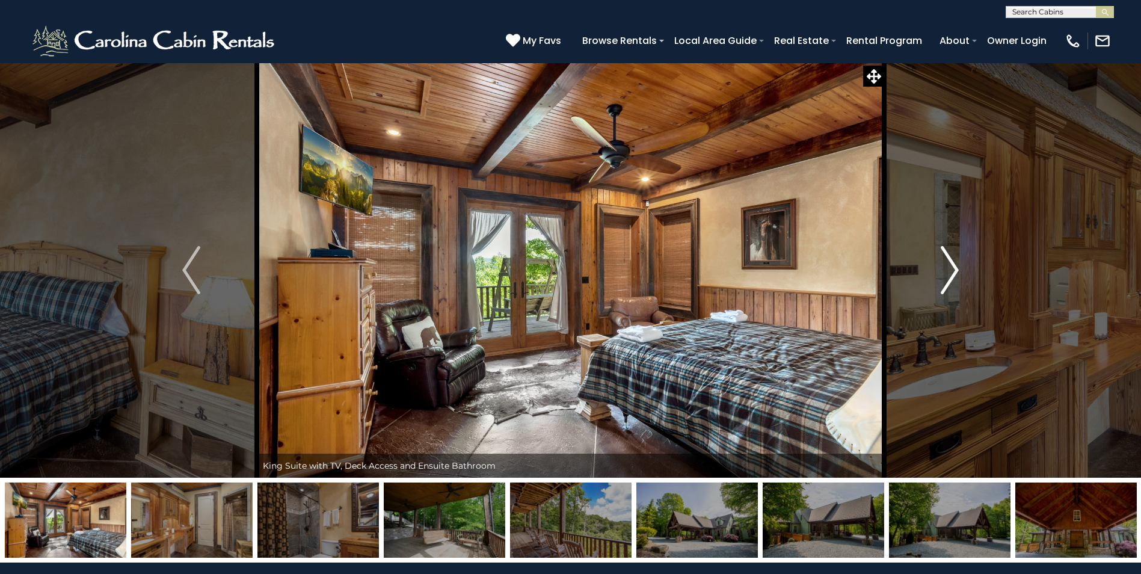
click at [954, 276] on img "Next" at bounding box center [950, 270] width 18 height 48
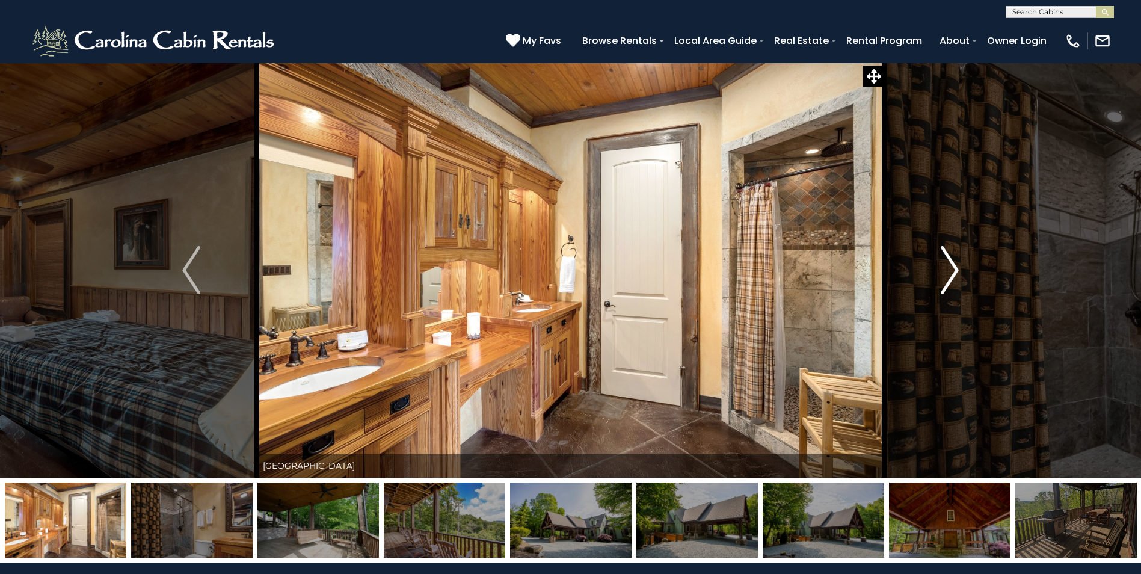
click at [952, 270] on img "Next" at bounding box center [950, 270] width 18 height 48
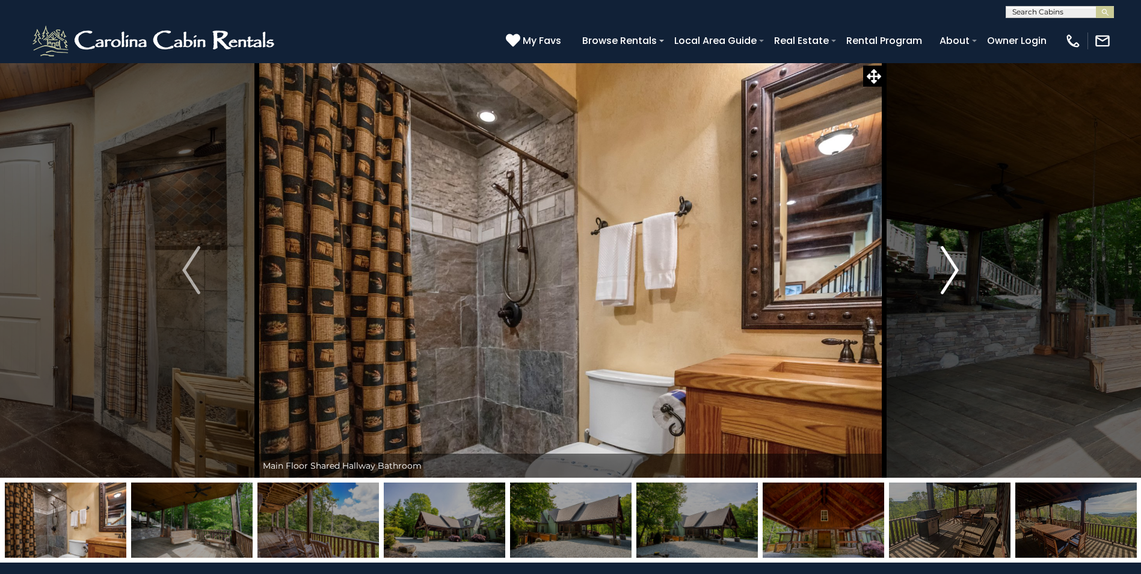
click at [952, 270] on img "Next" at bounding box center [950, 270] width 18 height 48
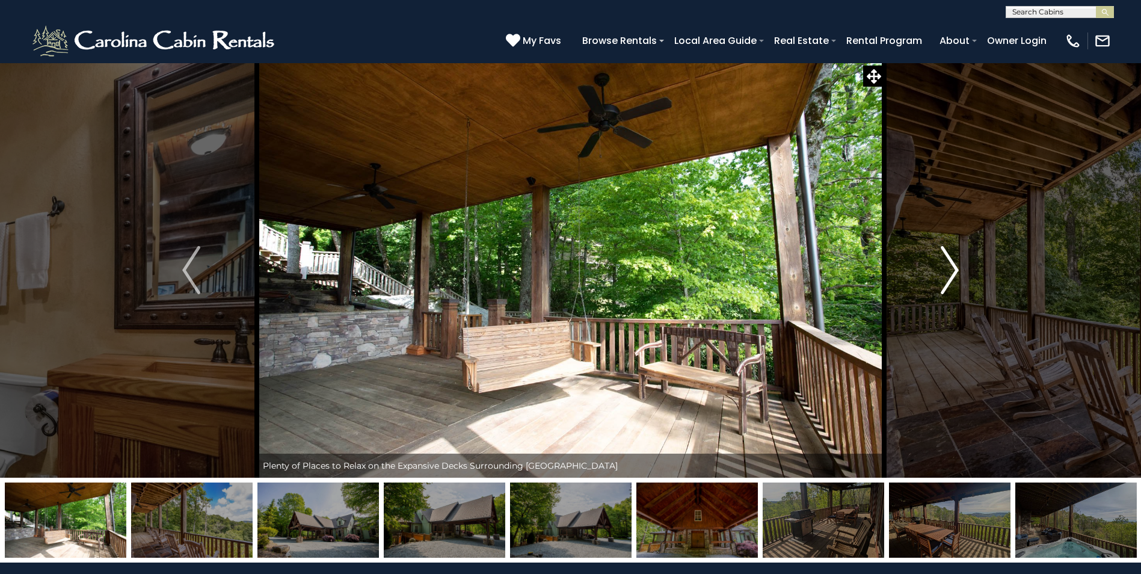
click at [952, 270] on img "Next" at bounding box center [950, 270] width 18 height 48
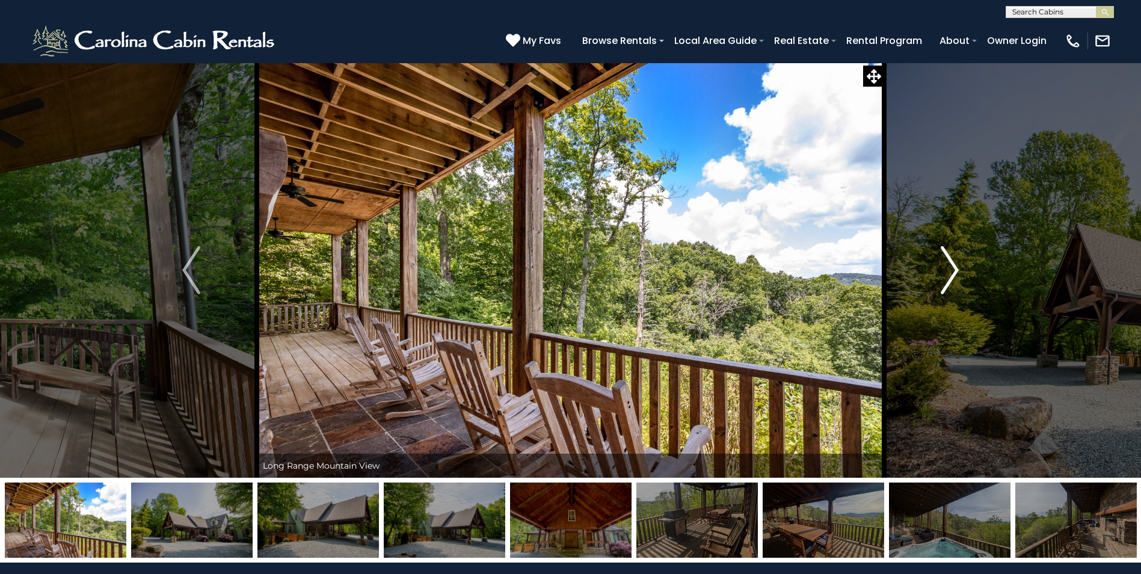
click at [952, 270] on img "Next" at bounding box center [950, 270] width 18 height 48
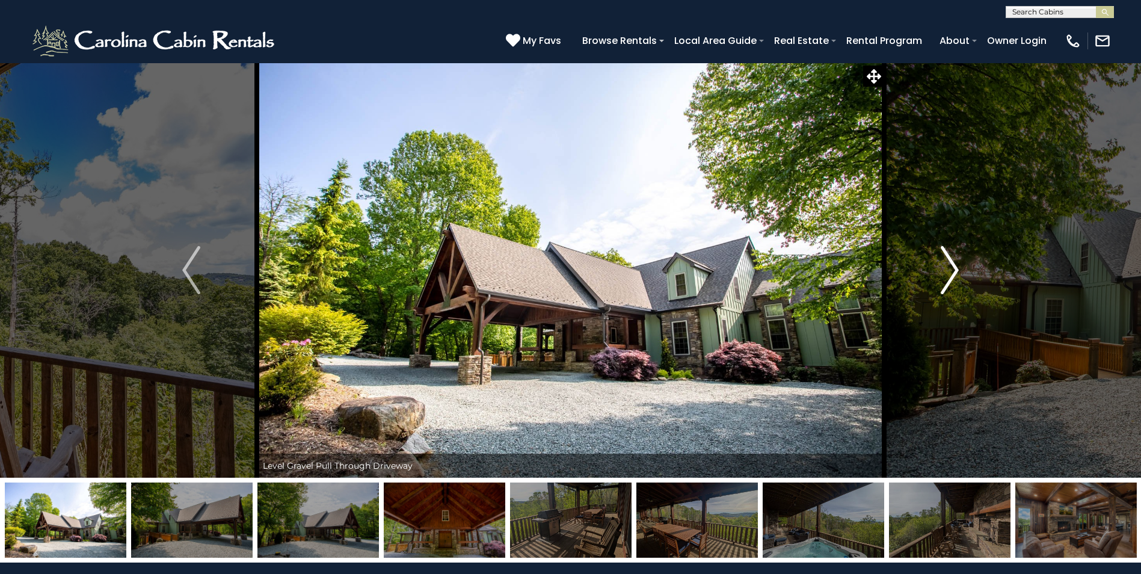
click at [952, 270] on img "Next" at bounding box center [950, 270] width 18 height 48
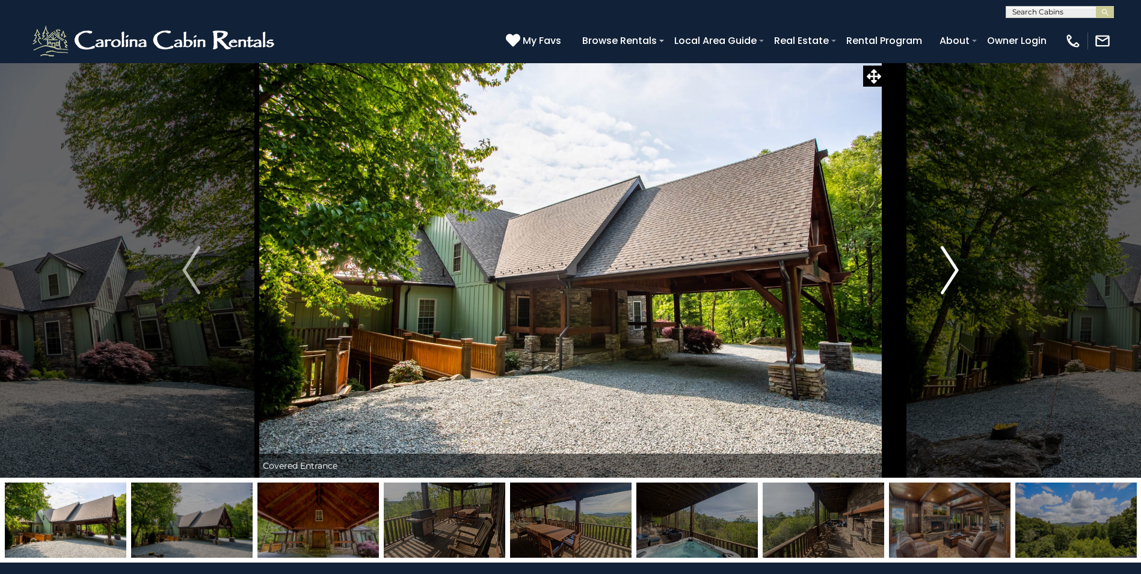
click at [952, 270] on img "Next" at bounding box center [950, 270] width 18 height 48
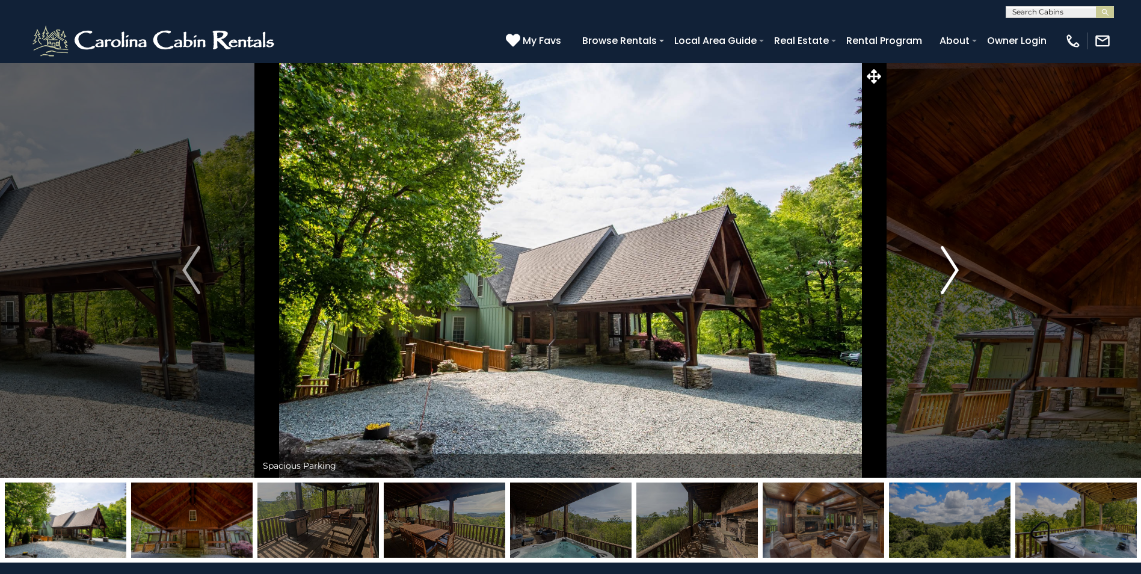
click at [952, 270] on img "Next" at bounding box center [950, 270] width 18 height 48
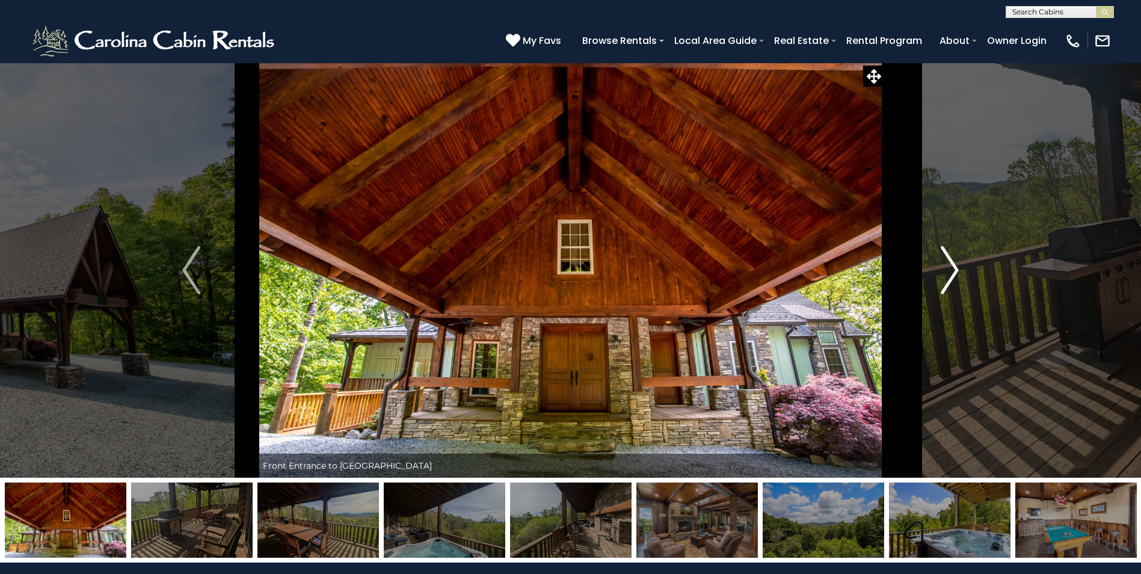
click at [950, 265] on img "Next" at bounding box center [950, 270] width 18 height 48
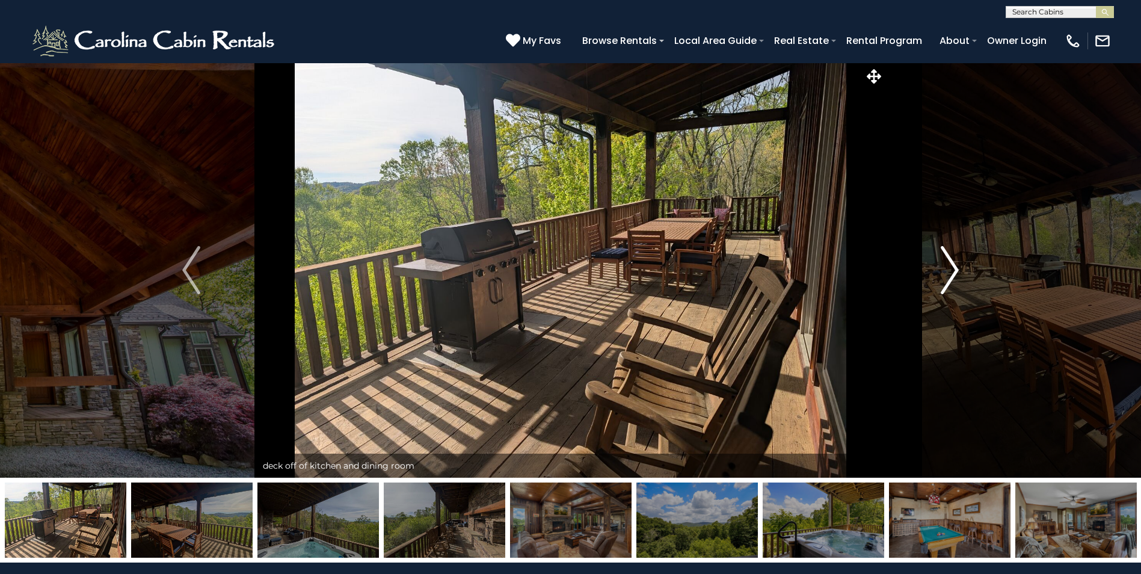
click at [950, 265] on img "Next" at bounding box center [950, 270] width 18 height 48
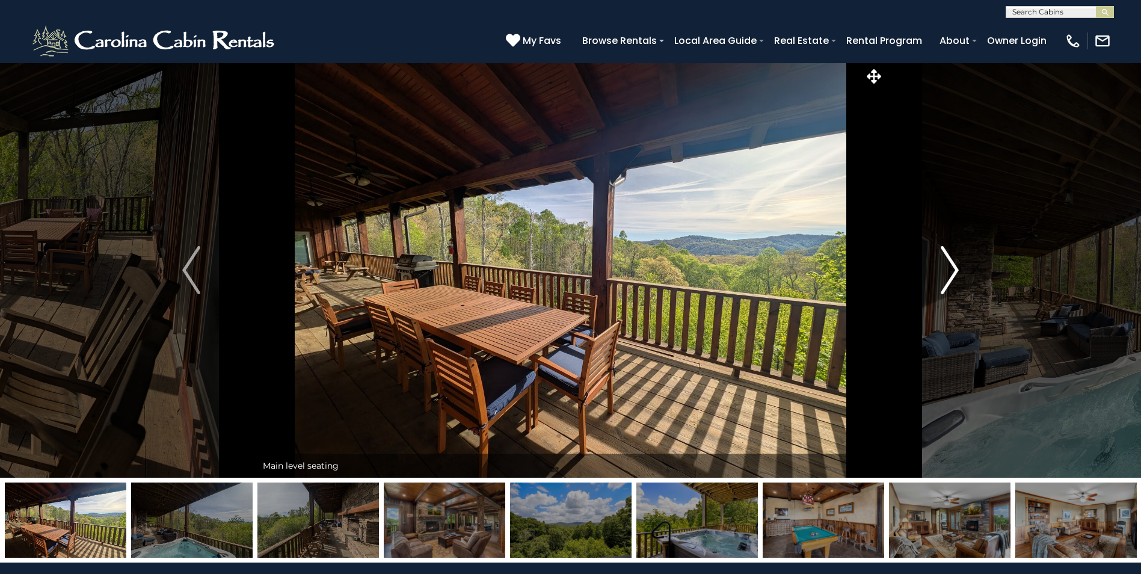
click at [950, 265] on img "Next" at bounding box center [950, 270] width 18 height 48
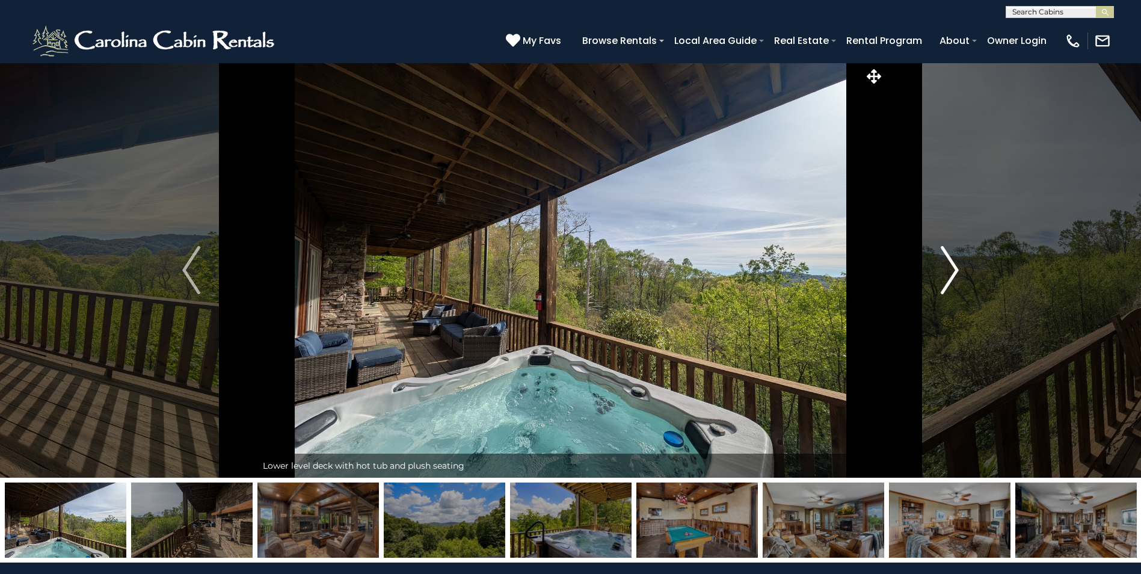
click at [950, 265] on img "Next" at bounding box center [950, 270] width 18 height 48
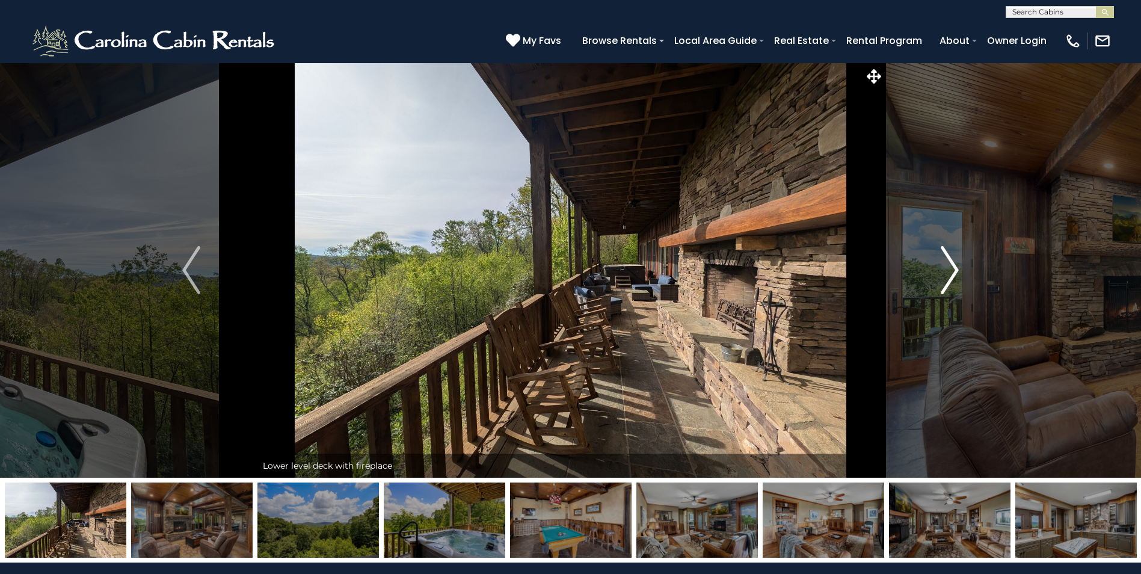
click at [950, 265] on img "Next" at bounding box center [950, 270] width 18 height 48
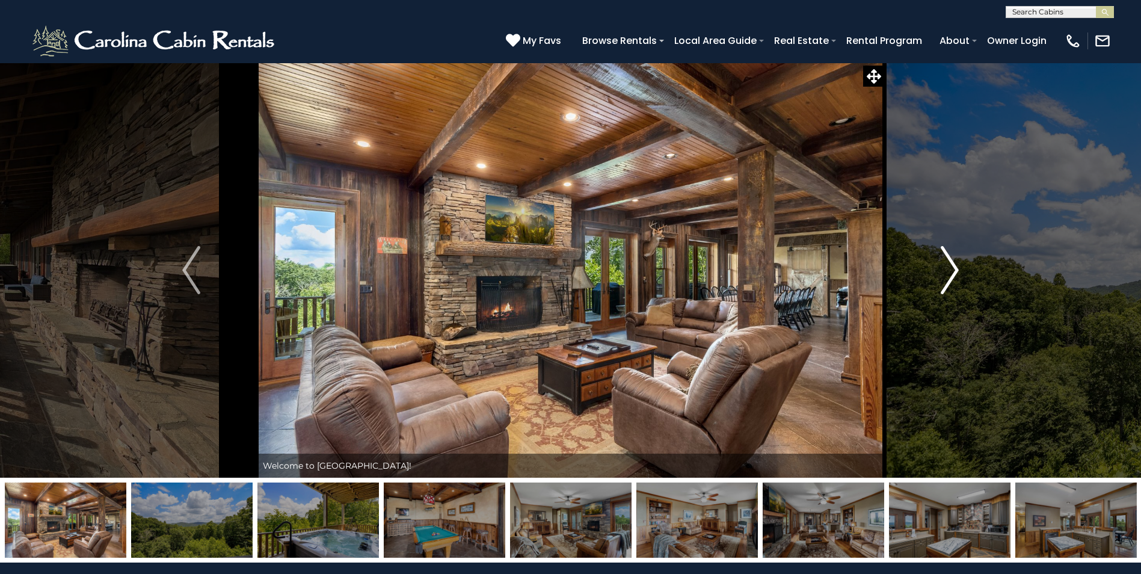
click at [950, 265] on img "Next" at bounding box center [950, 270] width 18 height 48
